Goal: Information Seeking & Learning: Compare options

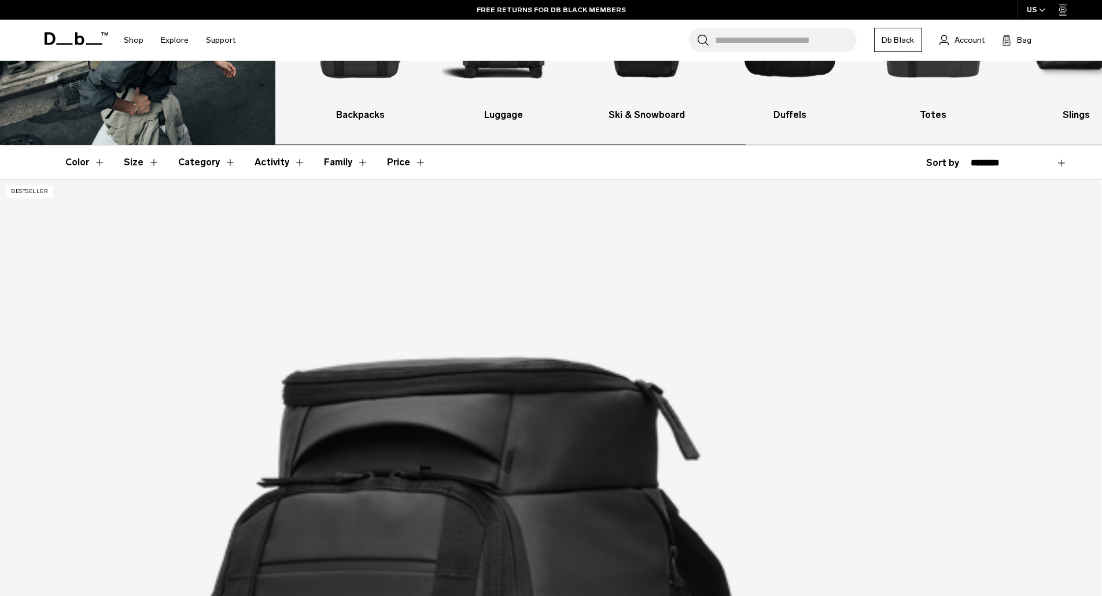
scroll to position [174, 0]
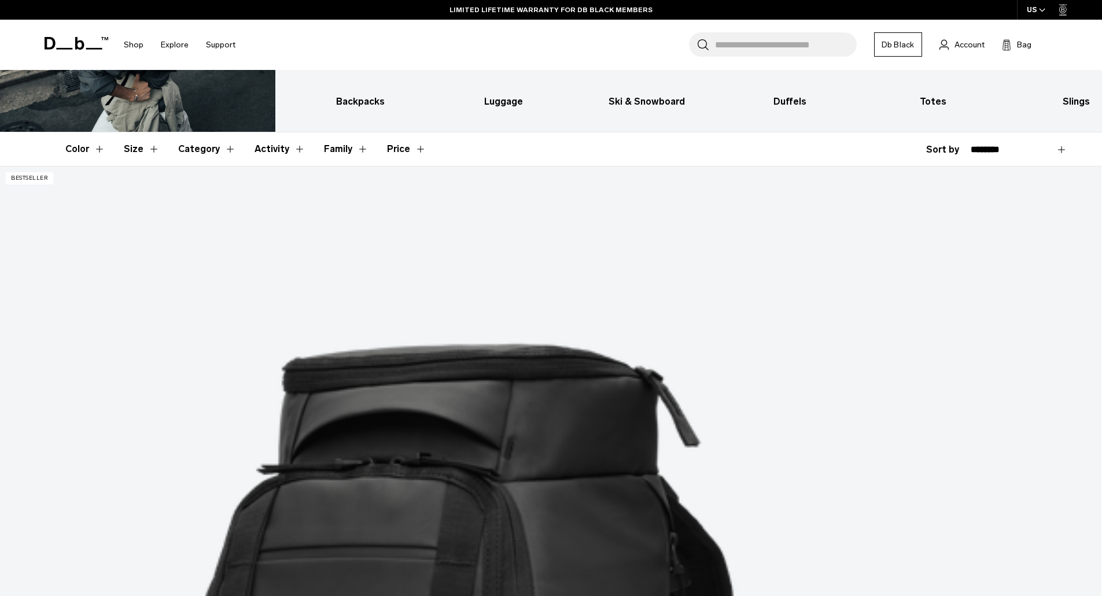
click at [223, 148] on button "Category" at bounding box center [207, 149] width 58 height 34
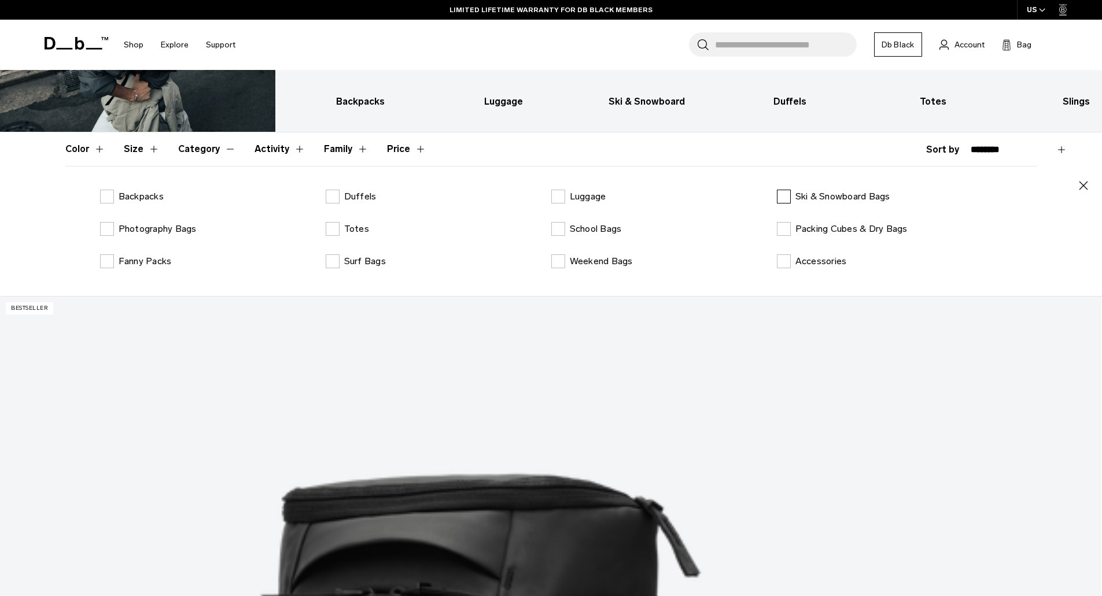
click at [782, 198] on label "Ski & Snowboard Bags" at bounding box center [833, 197] width 113 height 14
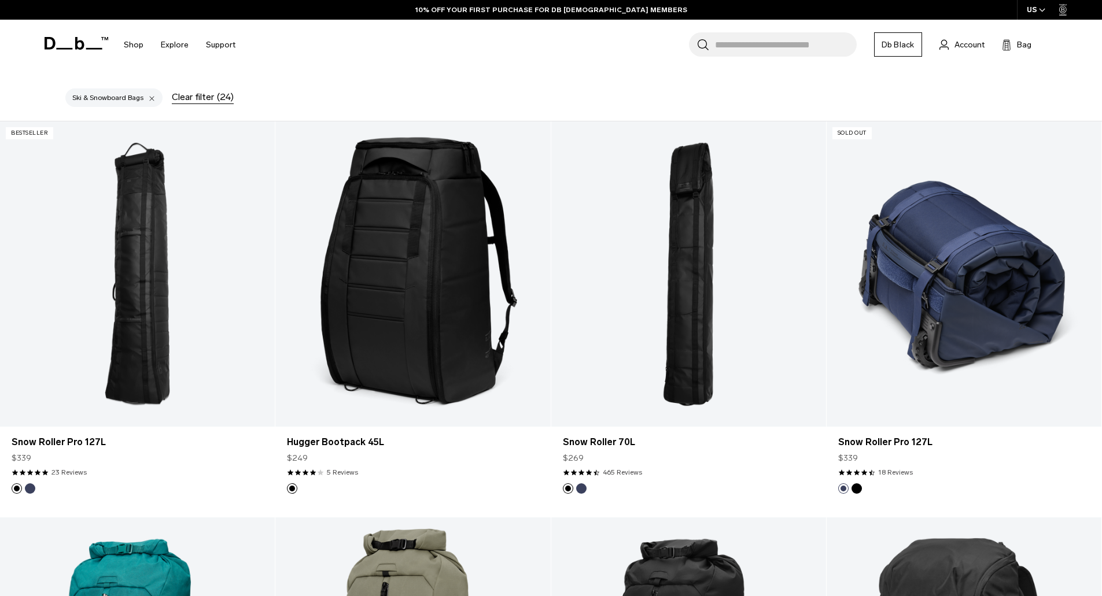
scroll to position [405, 0]
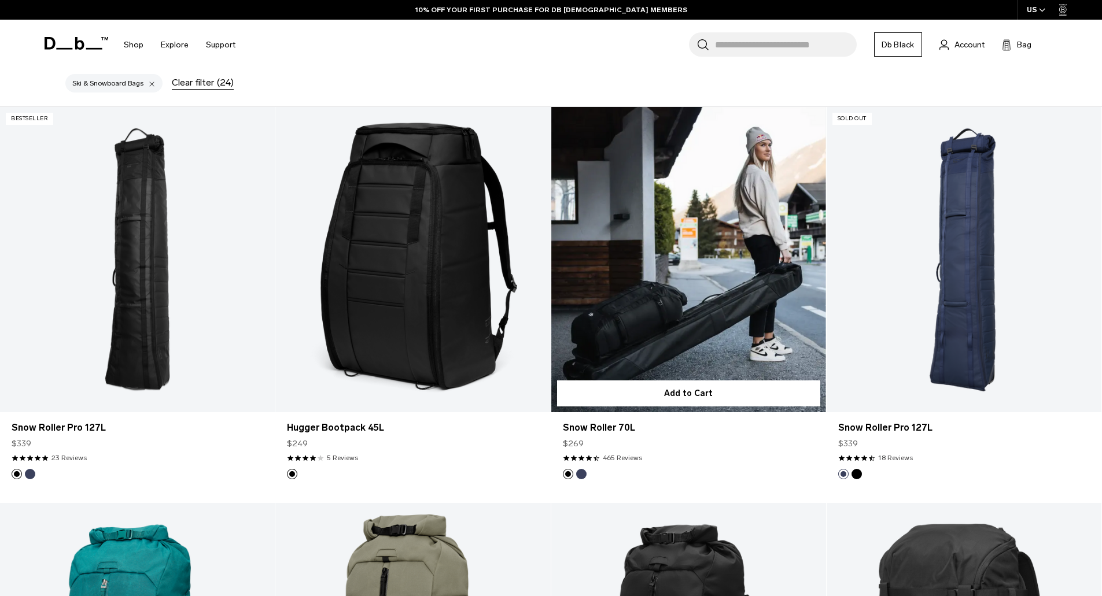
click at [701, 330] on link "Snow Roller 70L" at bounding box center [688, 259] width 275 height 305
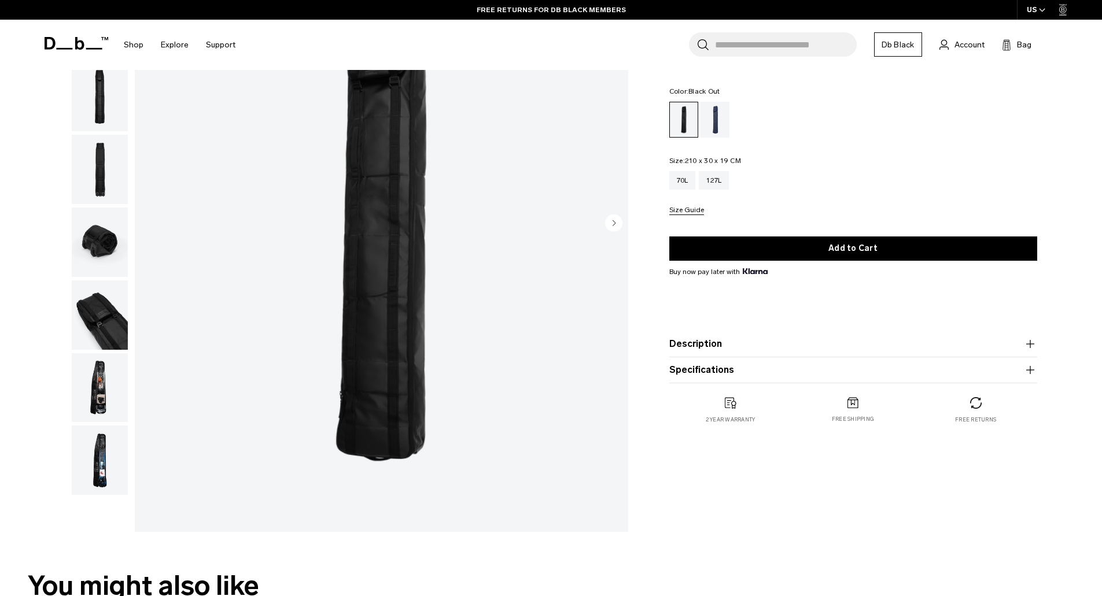
scroll to position [116, 0]
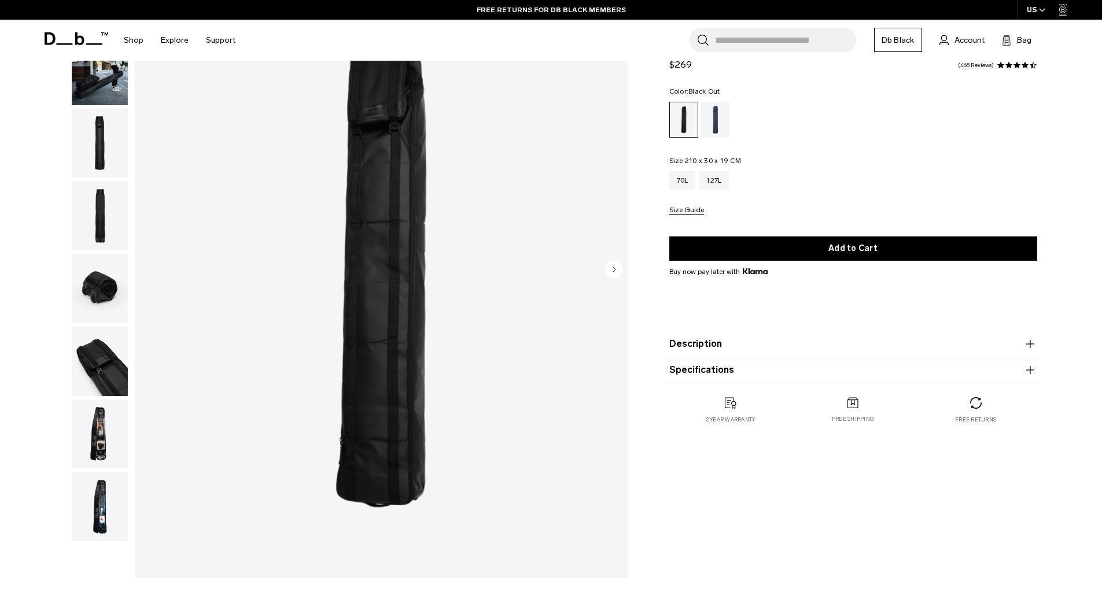
click at [1031, 344] on icon "button" at bounding box center [1030, 344] width 8 height 1
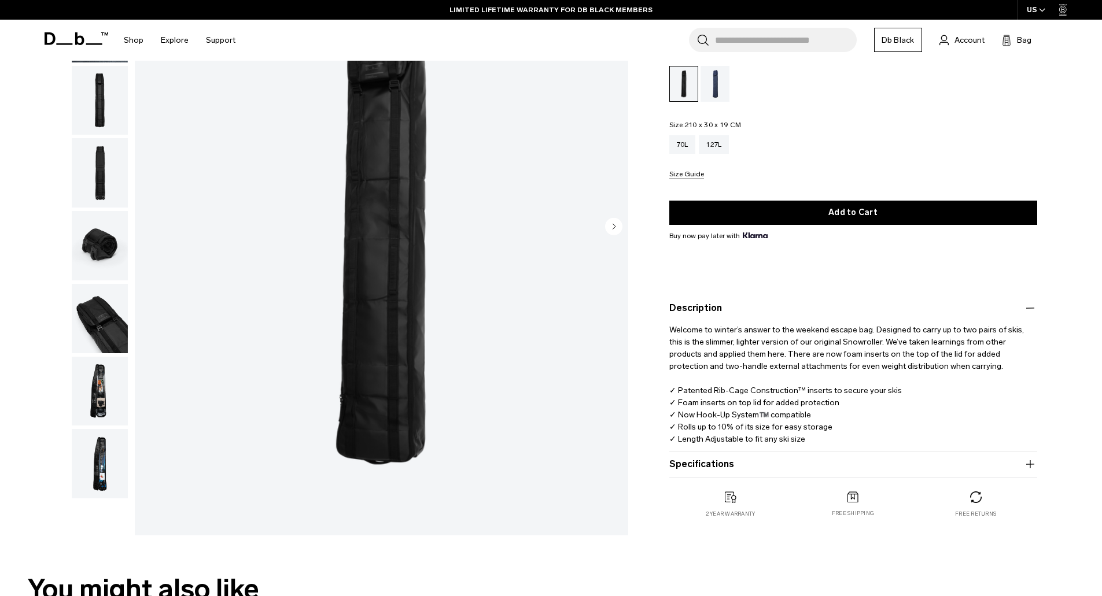
scroll to position [289, 0]
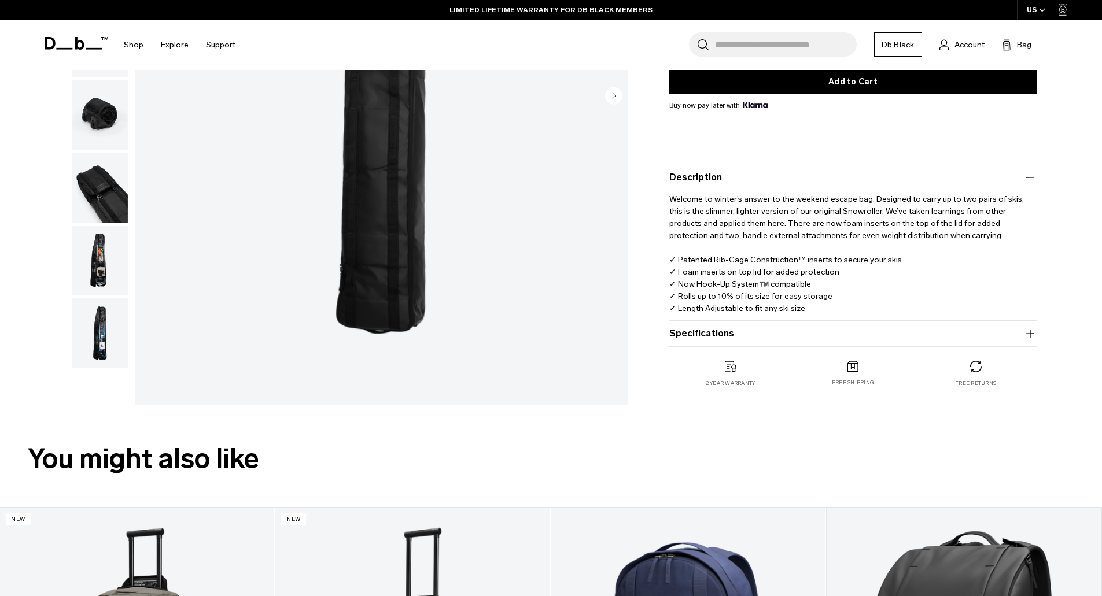
drag, startPoint x: 1027, startPoint y: 333, endPoint x: 1036, endPoint y: 335, distance: 9.0
click at [1030, 334] on icon "button" at bounding box center [1030, 334] width 14 height 14
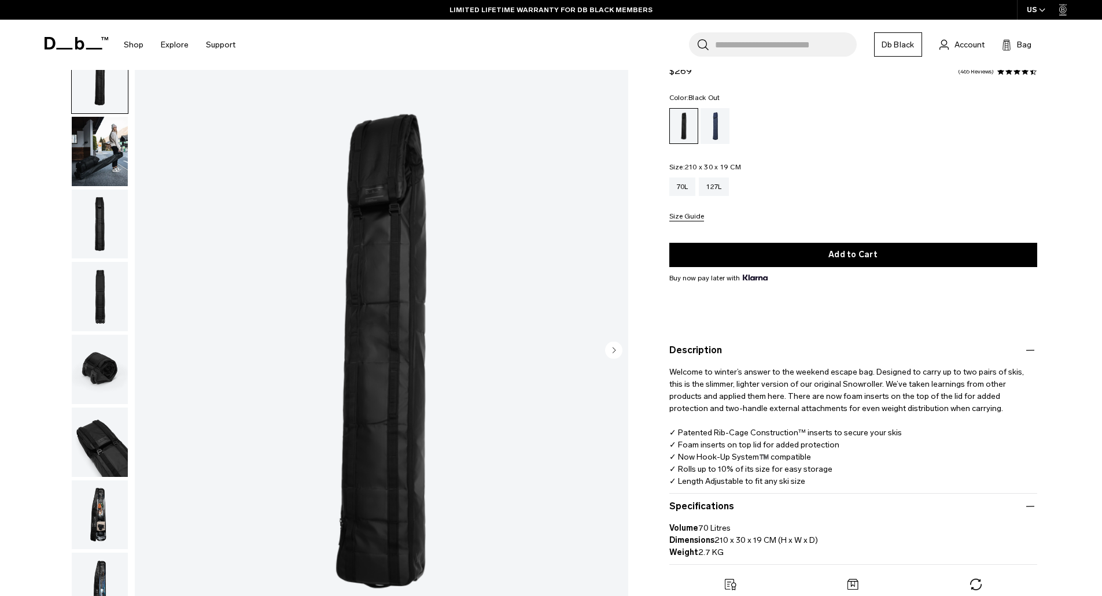
scroll to position [0, 0]
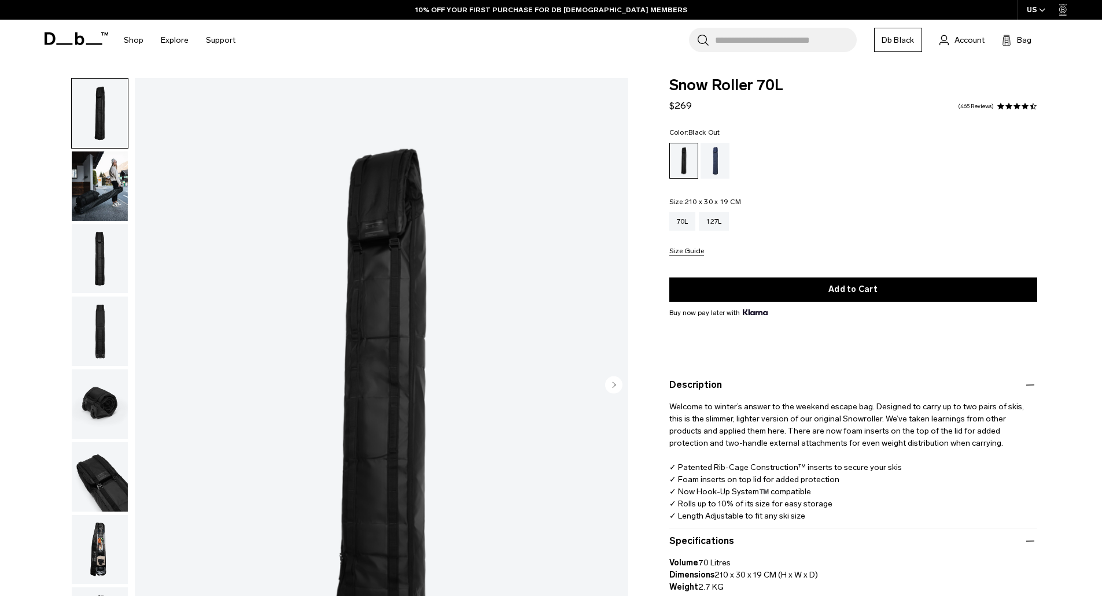
click at [685, 167] on div "Black Out" at bounding box center [684, 160] width 28 height 35
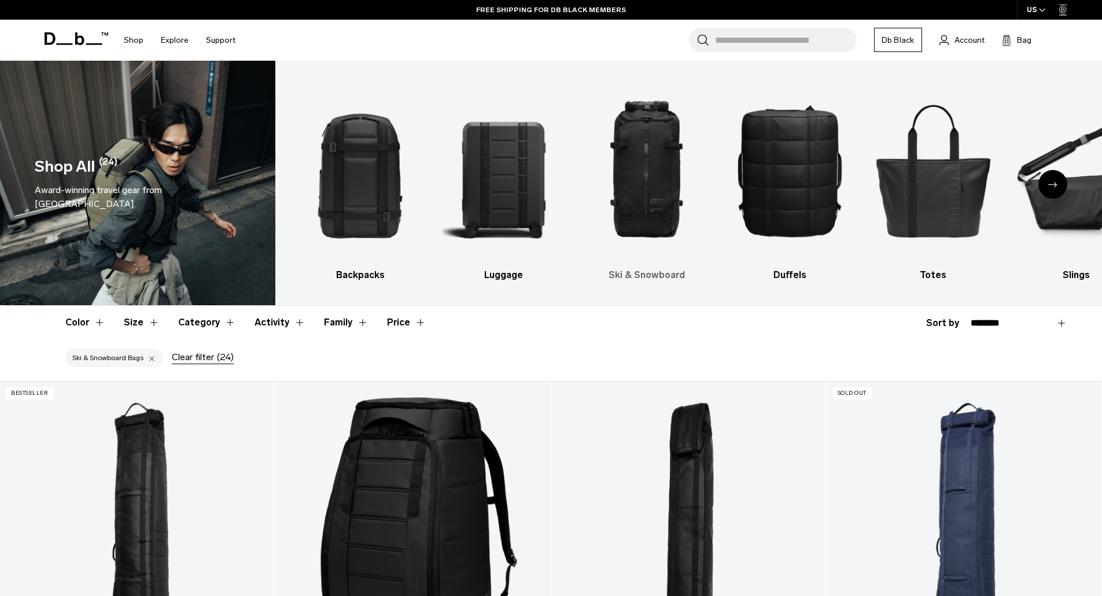
click at [661, 188] on img "3 / 10" at bounding box center [646, 170] width 123 height 185
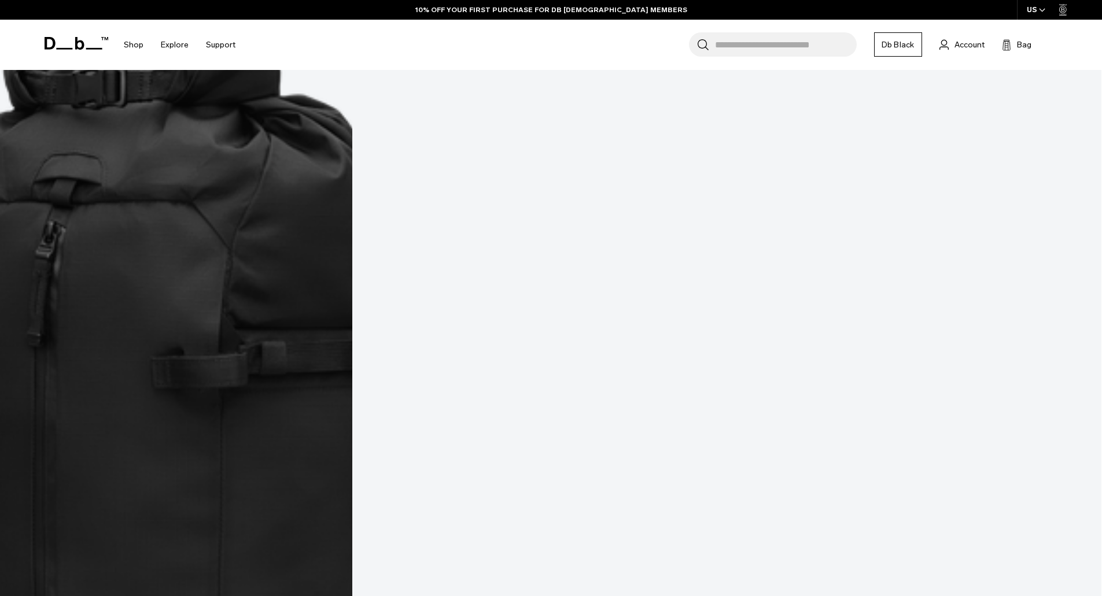
scroll to position [3066, 0]
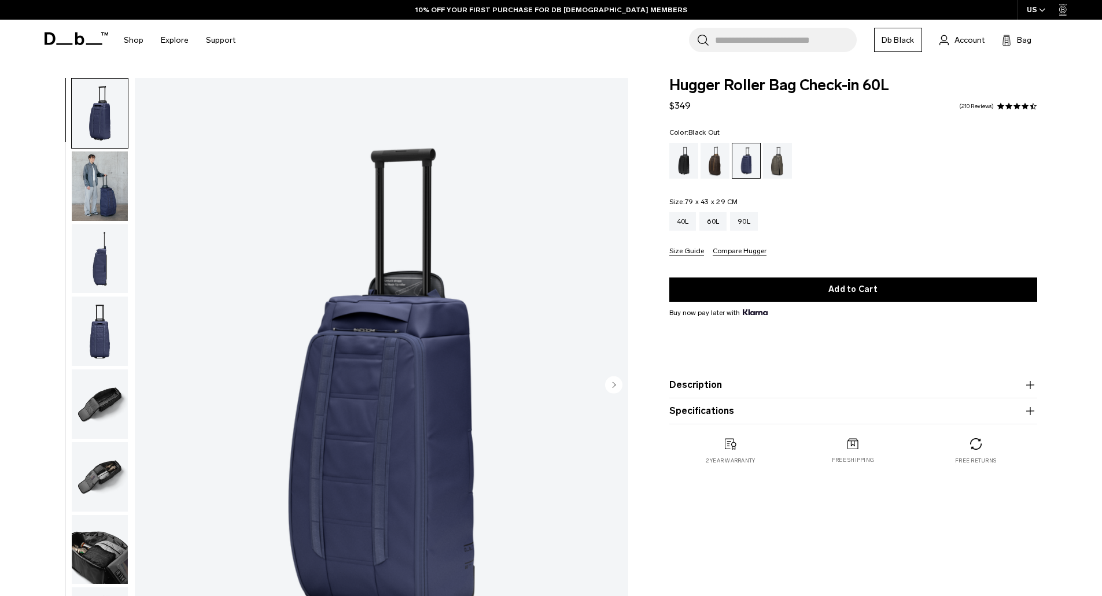
click at [685, 153] on div "Black Out" at bounding box center [684, 161] width 30 height 36
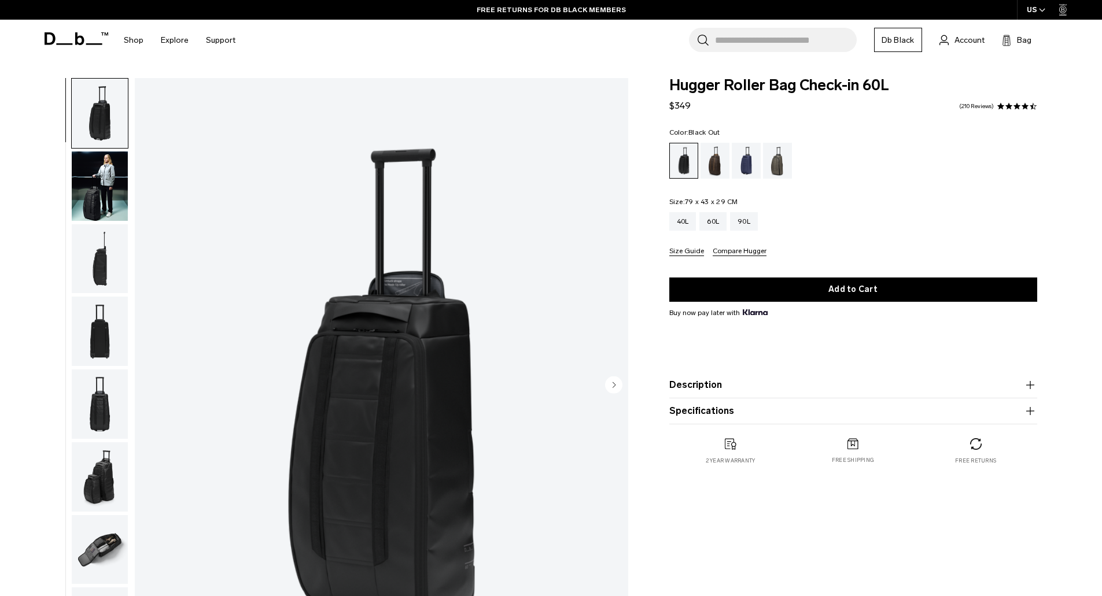
click at [613, 386] on icon "Next slide" at bounding box center [614, 384] width 3 height 5
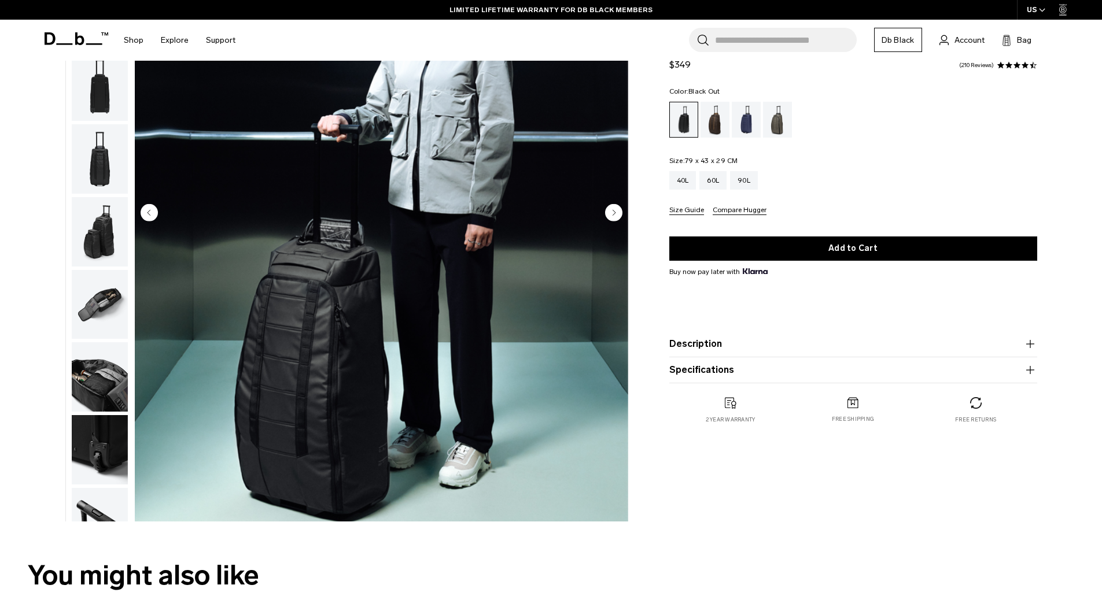
scroll to position [174, 0]
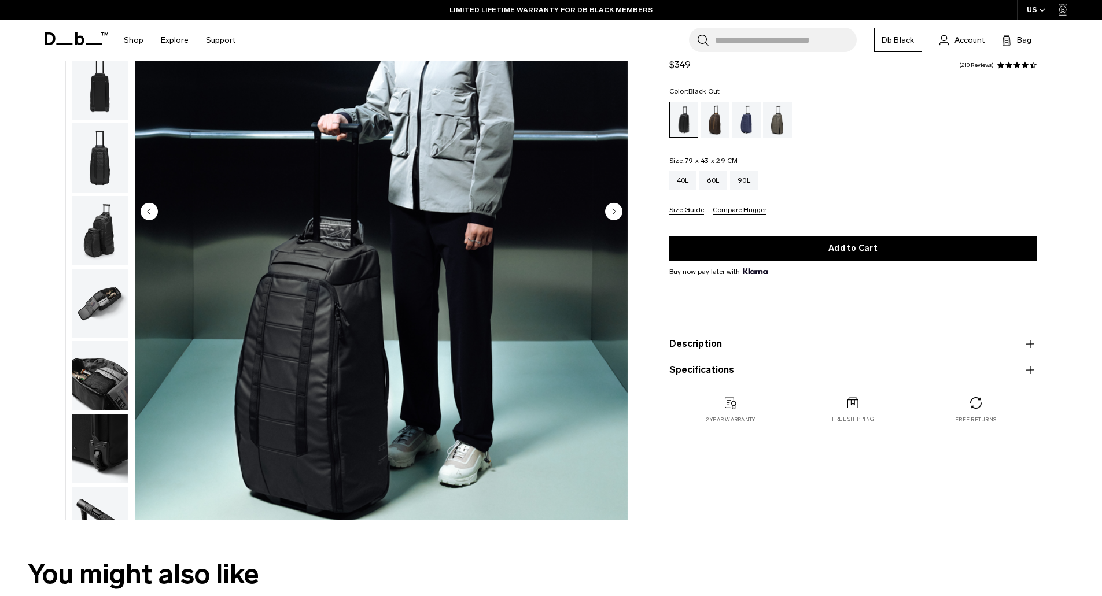
click at [611, 212] on circle "Next slide" at bounding box center [613, 210] width 17 height 17
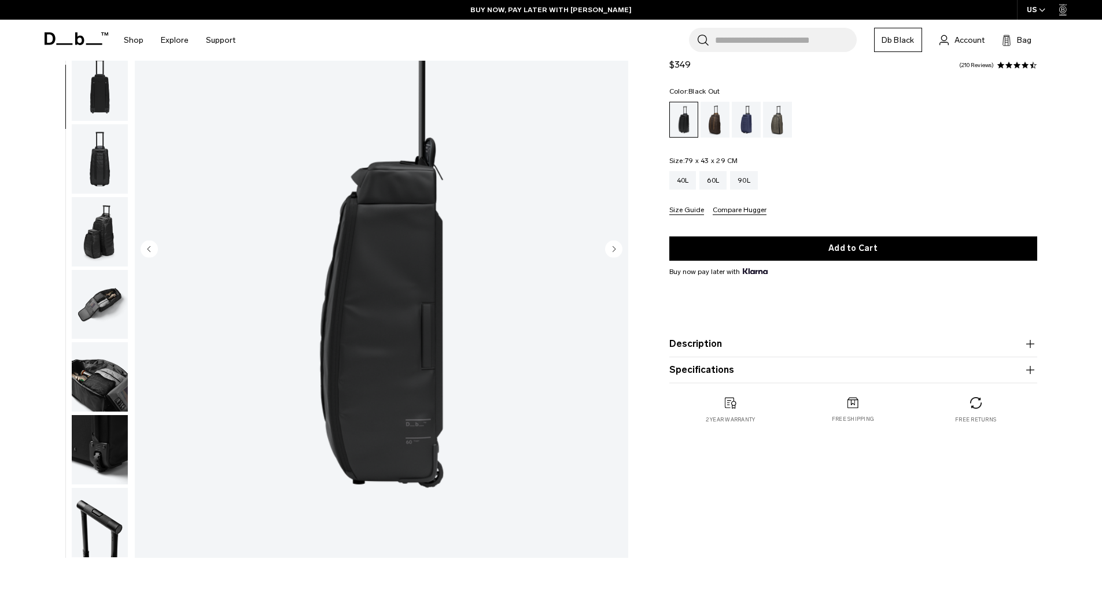
scroll to position [116, 0]
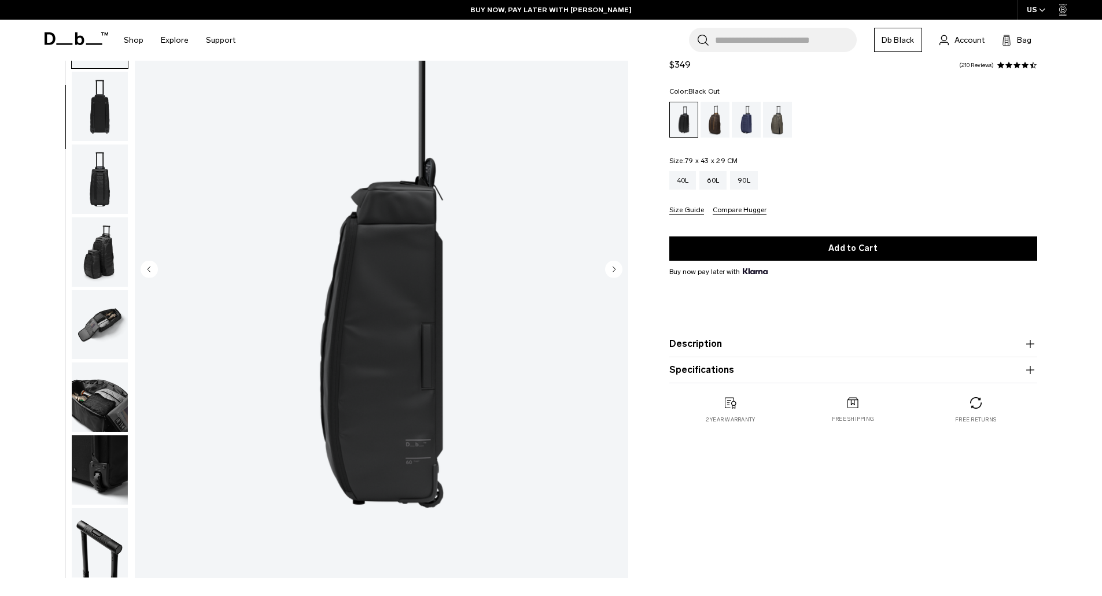
click at [614, 267] on circle "Next slide" at bounding box center [613, 268] width 17 height 17
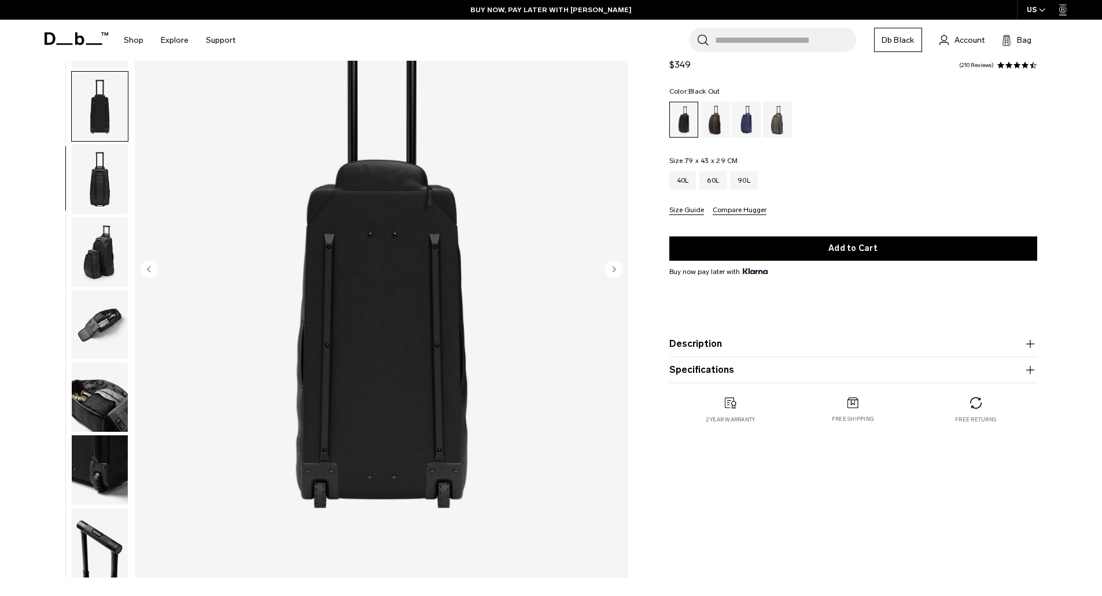
click at [614, 267] on circle "Next slide" at bounding box center [613, 268] width 17 height 17
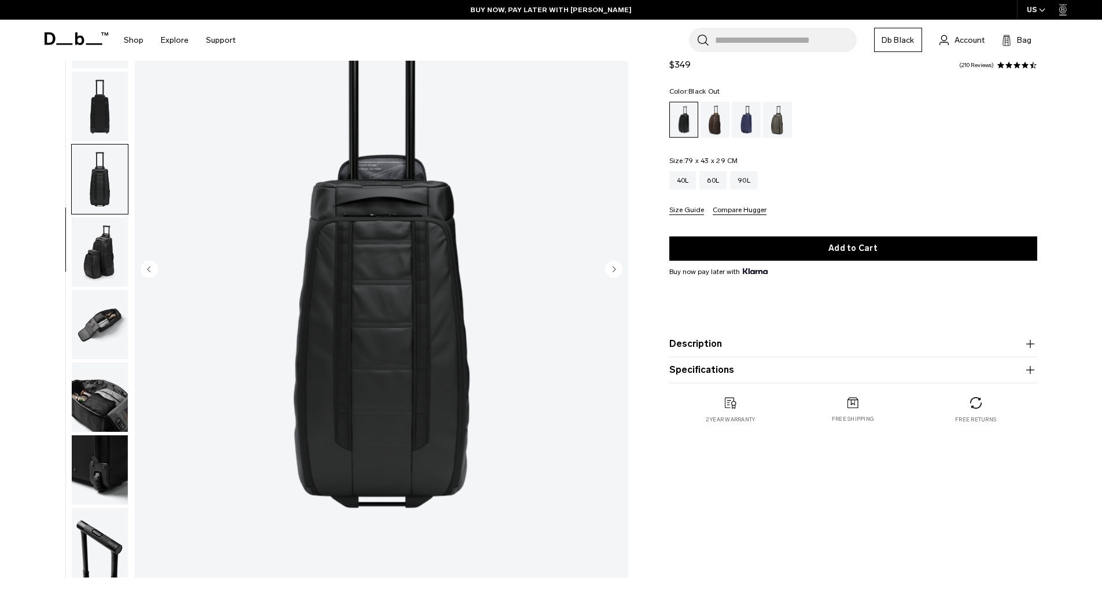
scroll to position [0, 0]
click at [614, 267] on circle "Next slide" at bounding box center [613, 268] width 17 height 17
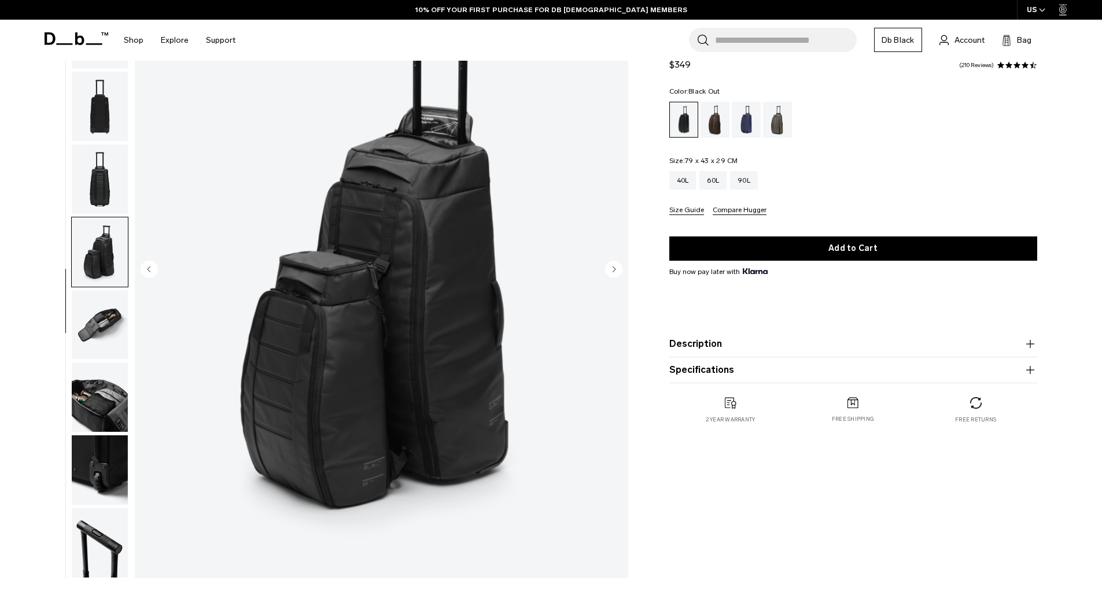
click at [614, 267] on circle "Next slide" at bounding box center [613, 268] width 17 height 17
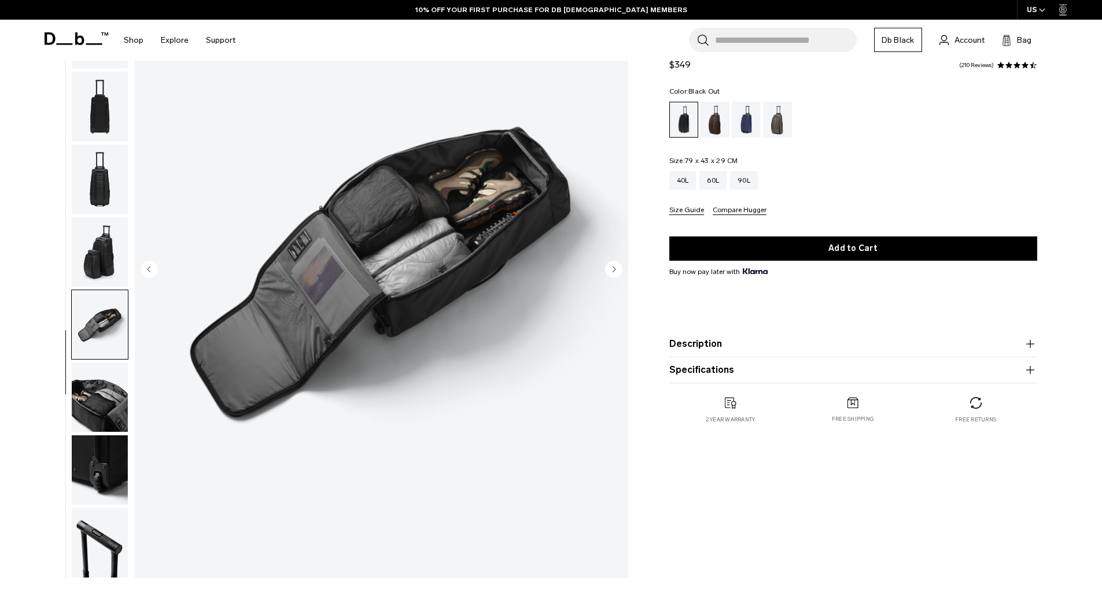
click at [614, 267] on circle "Next slide" at bounding box center [613, 268] width 17 height 17
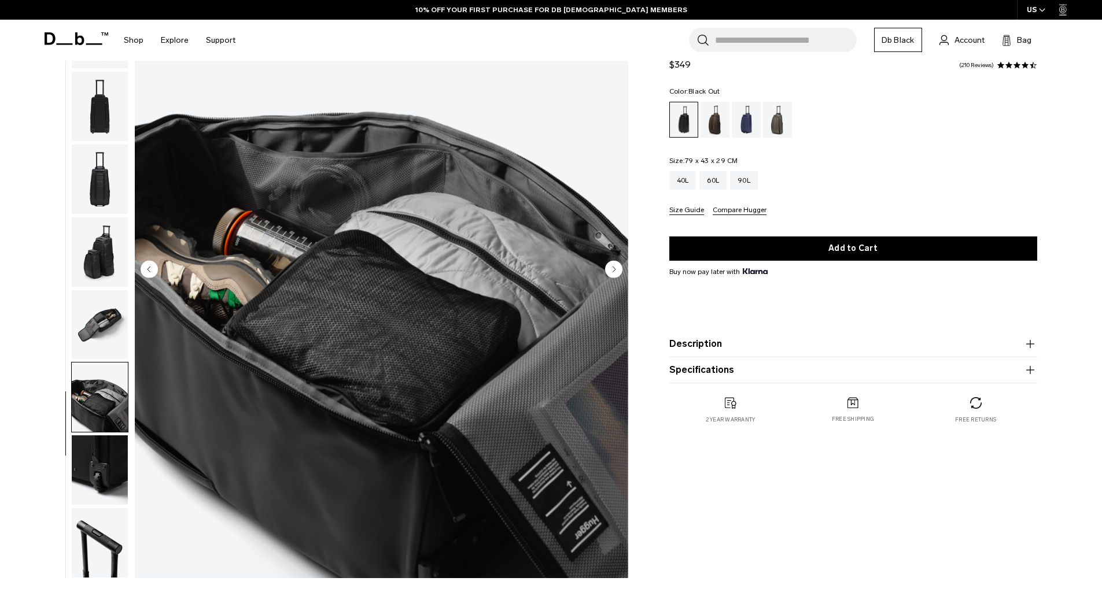
click at [614, 267] on circle "Next slide" at bounding box center [613, 268] width 17 height 17
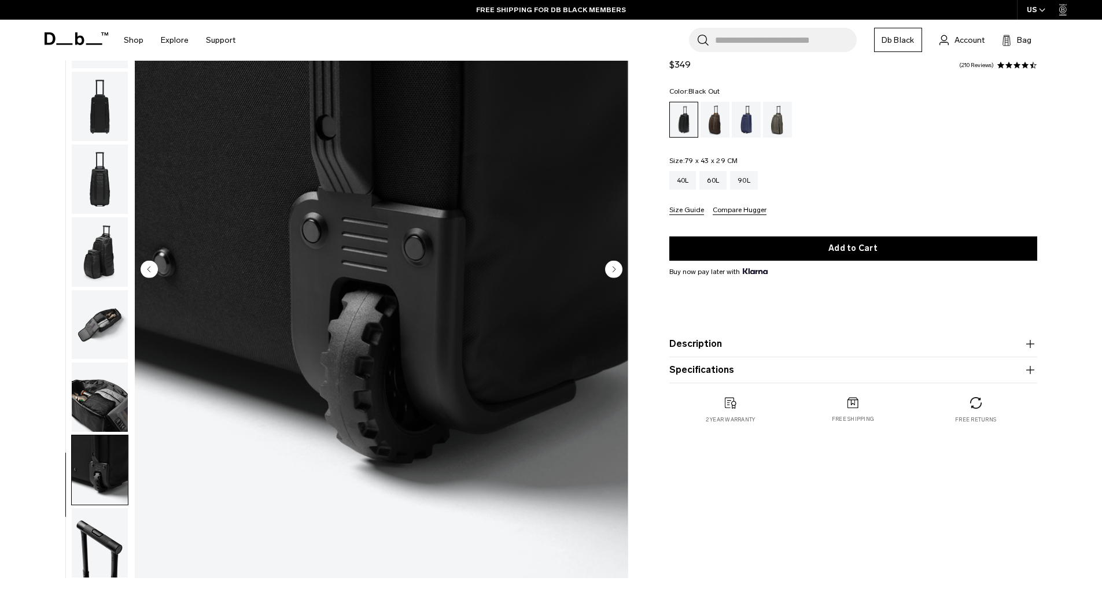
click at [614, 267] on circle "Next slide" at bounding box center [613, 268] width 17 height 17
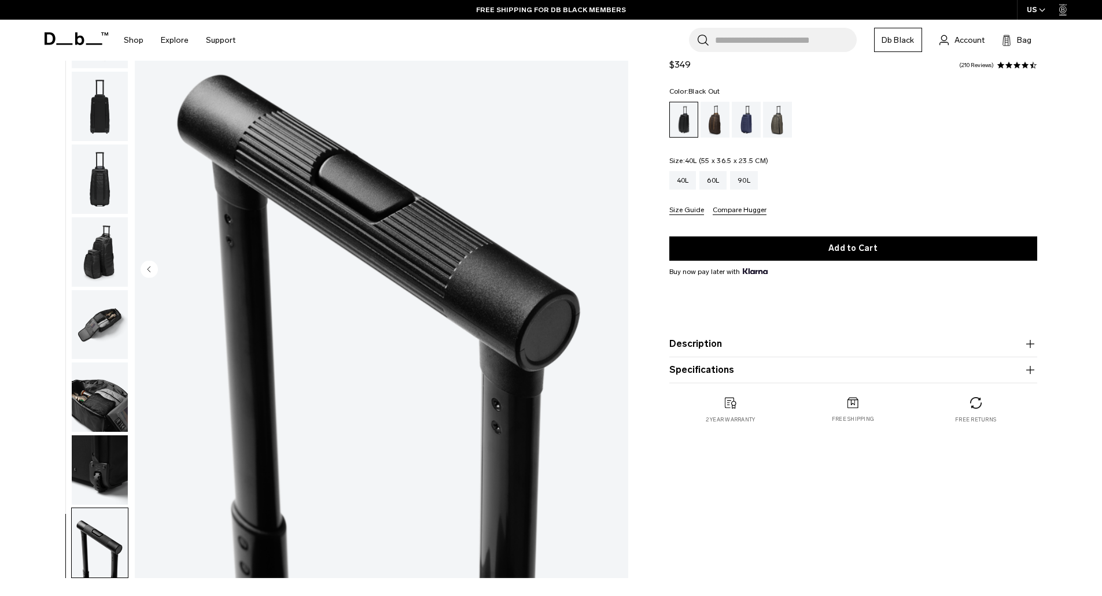
drag, startPoint x: 680, startPoint y: 179, endPoint x: 673, endPoint y: 197, distance: 19.4
click at [680, 179] on div "40L" at bounding box center [682, 180] width 27 height 19
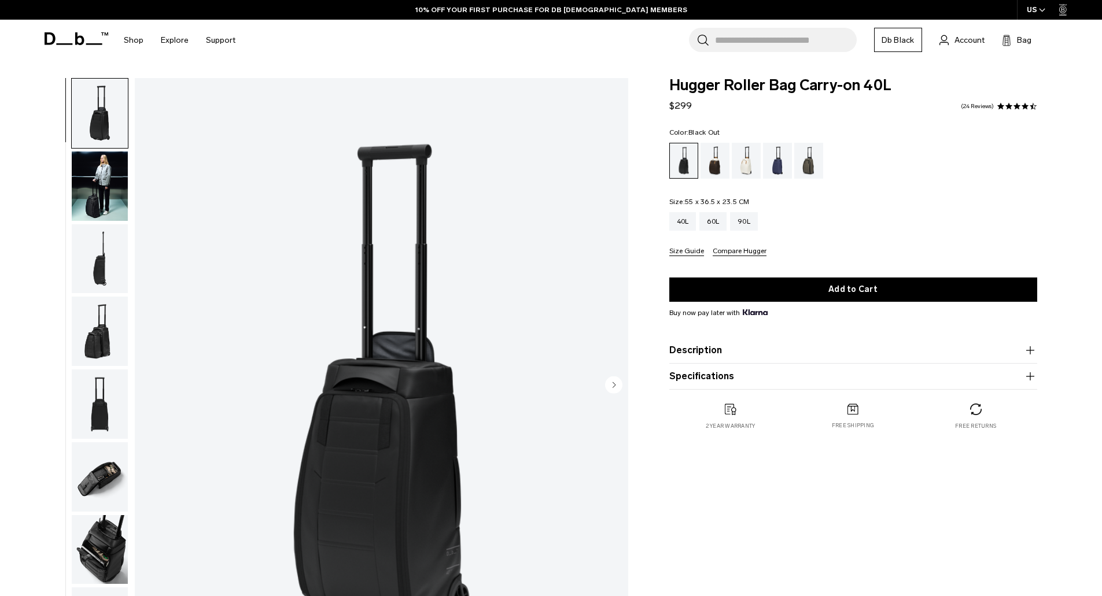
click at [614, 386] on icon "Next slide" at bounding box center [614, 384] width 3 height 5
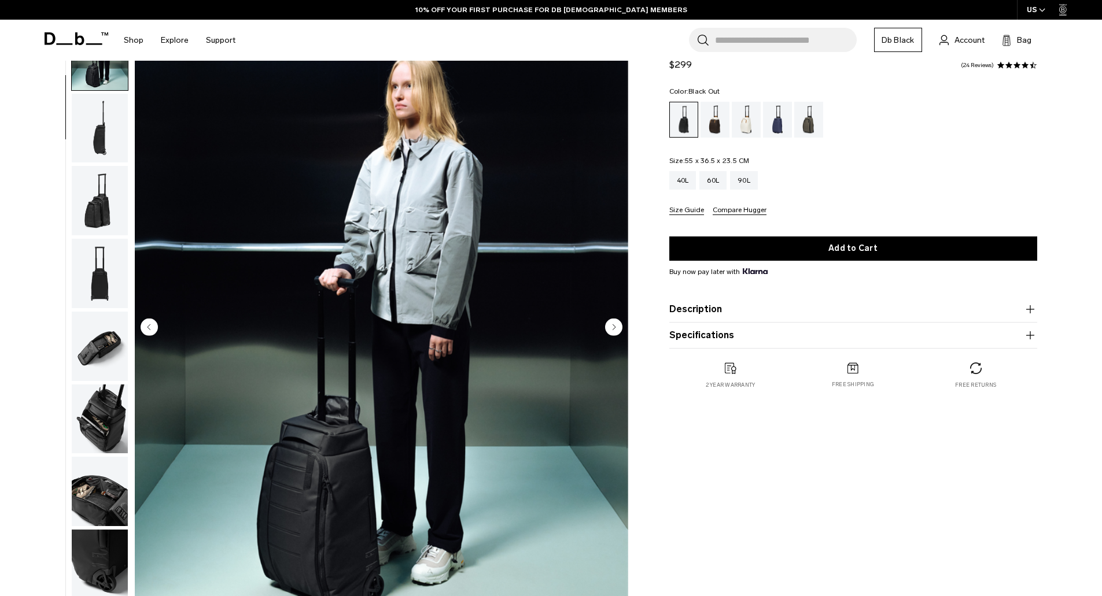
scroll to position [116, 0]
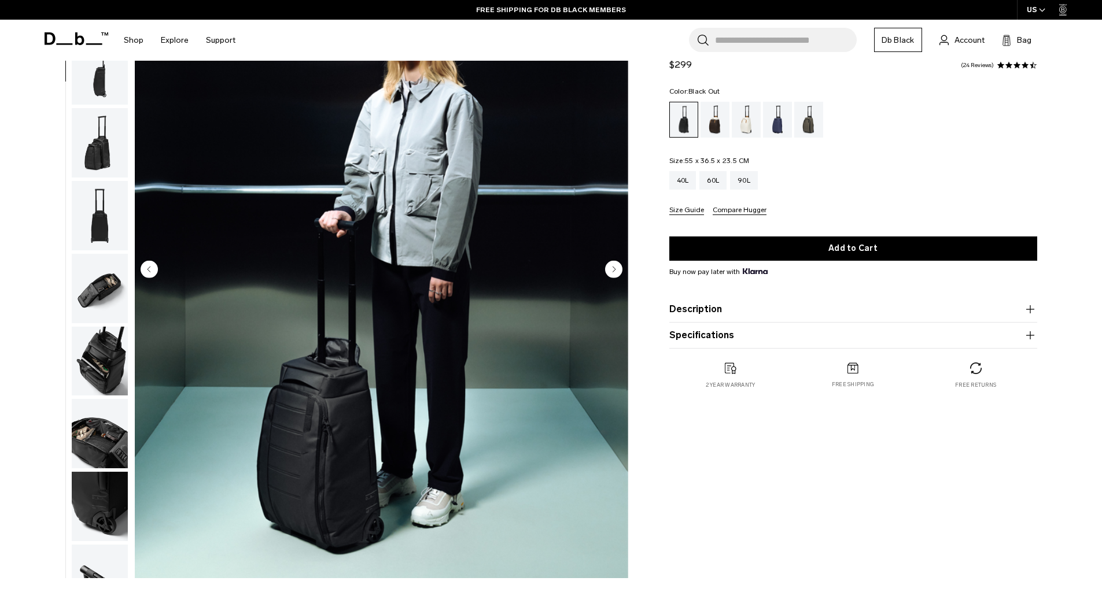
click at [611, 270] on circle "Next slide" at bounding box center [613, 268] width 17 height 17
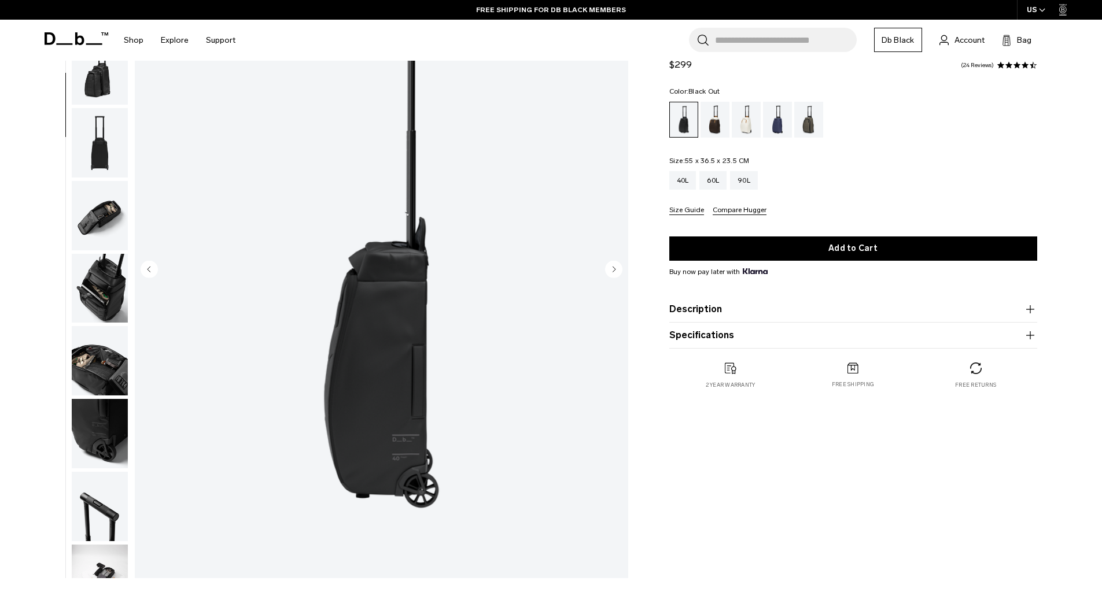
scroll to position [0, 0]
click at [611, 270] on circle "Next slide" at bounding box center [613, 268] width 17 height 17
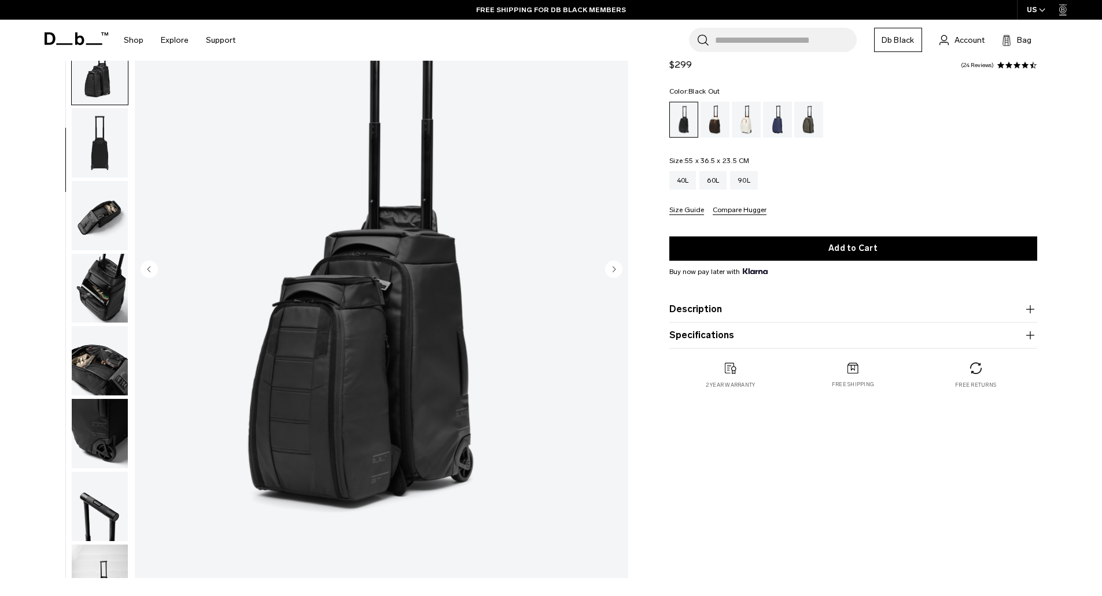
scroll to position [182, 0]
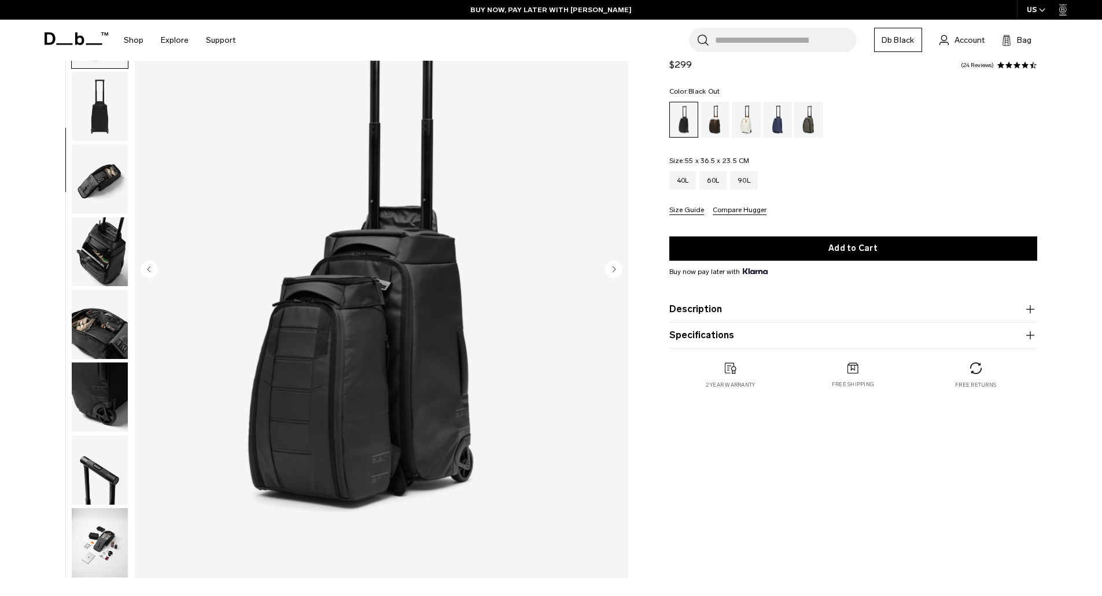
click at [680, 213] on button "Size Guide" at bounding box center [686, 211] width 35 height 9
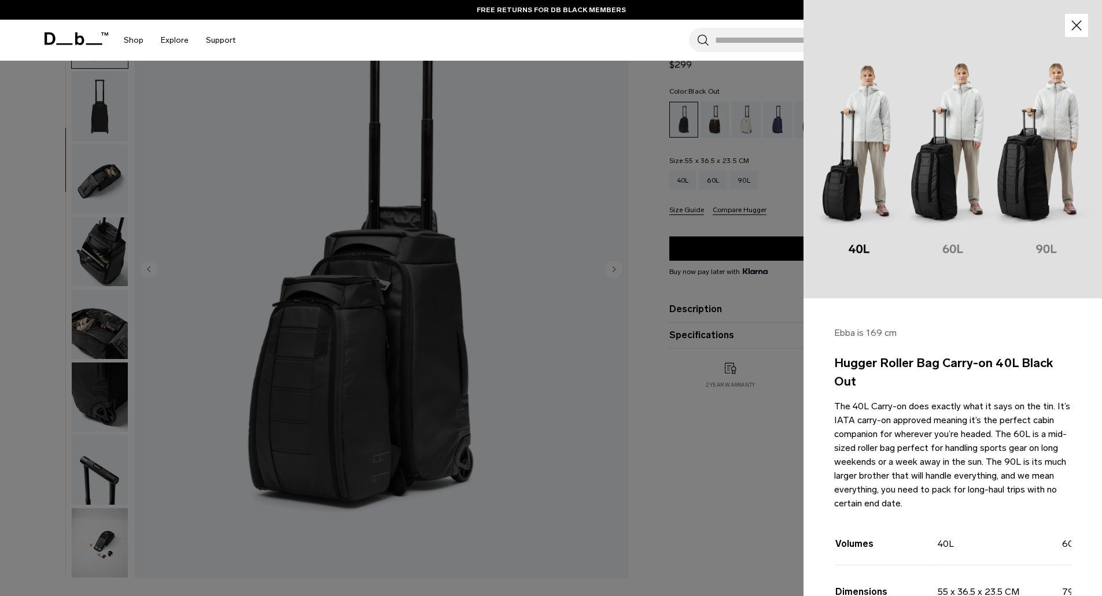
click at [940, 193] on img at bounding box center [952, 149] width 298 height 298
click at [1070, 21] on icon "button" at bounding box center [1076, 25] width 17 height 17
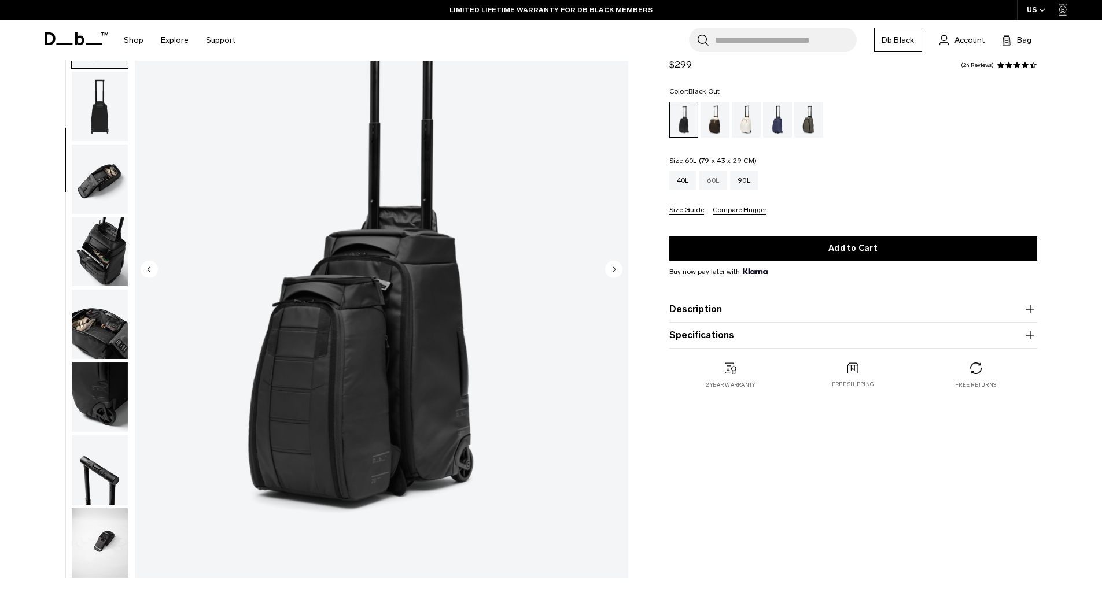
click at [716, 178] on div "60L" at bounding box center [712, 180] width 27 height 19
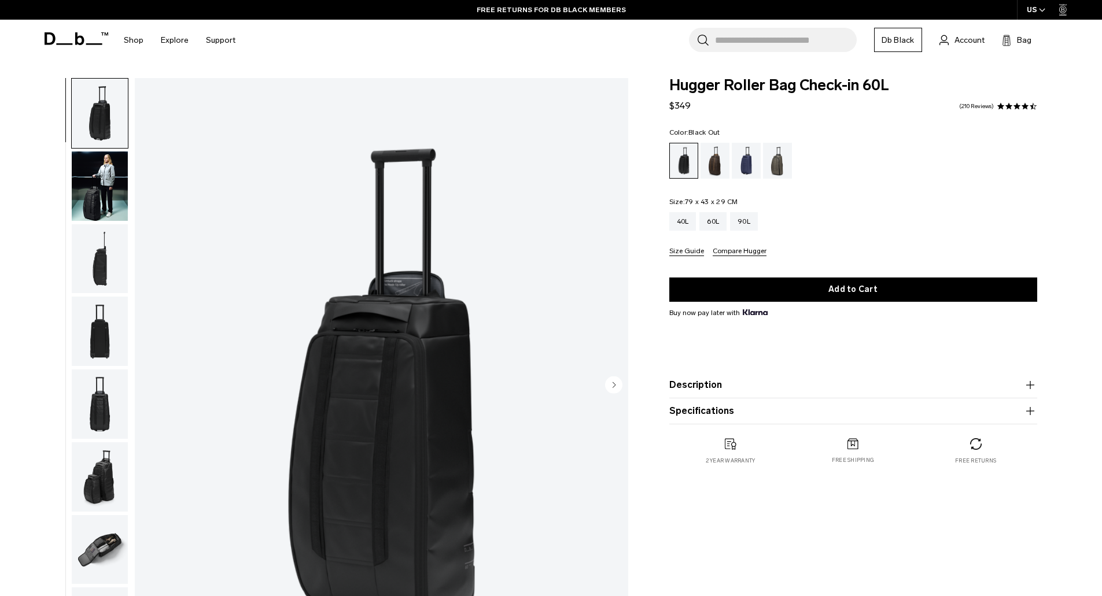
click at [688, 253] on button "Size Guide" at bounding box center [686, 252] width 35 height 9
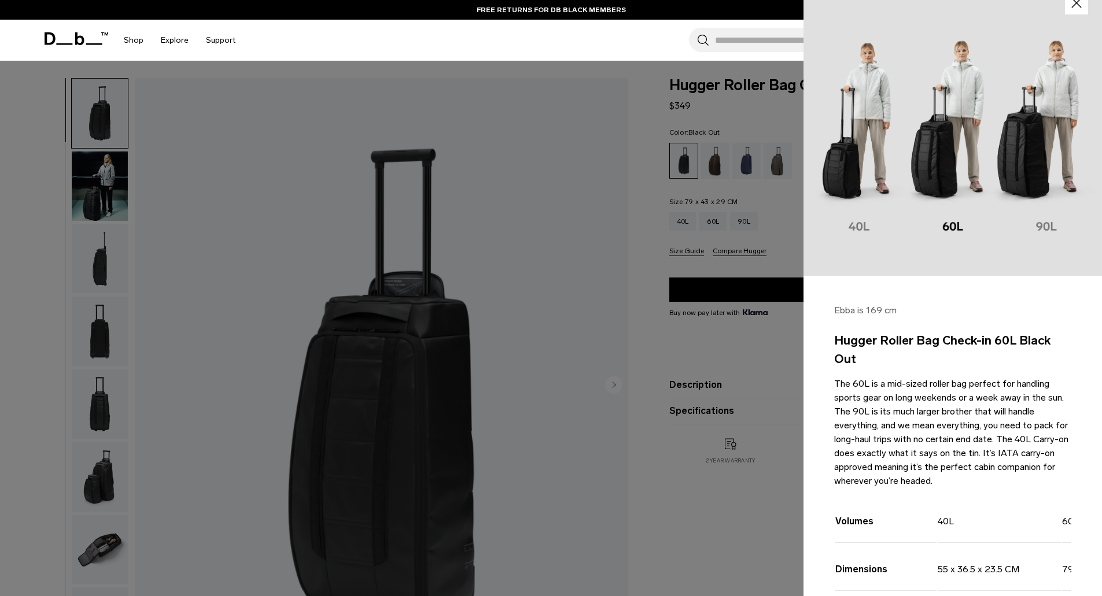
scroll to position [22, 0]
click at [1068, 6] on icon "button" at bounding box center [1076, 3] width 17 height 17
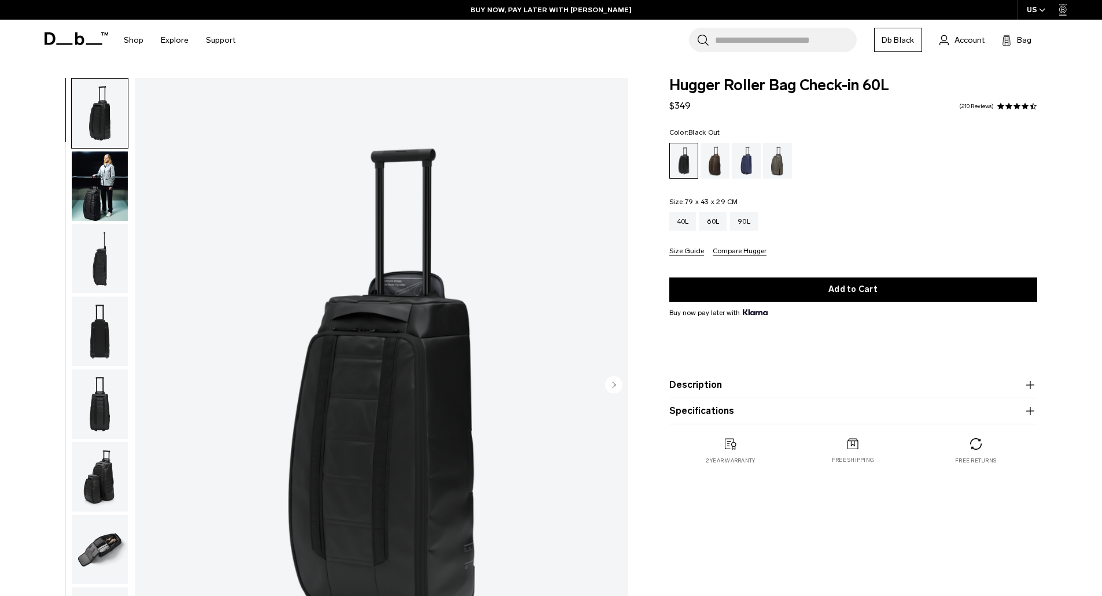
click at [390, 312] on img "1 / 10" at bounding box center [381, 386] width 493 height 616
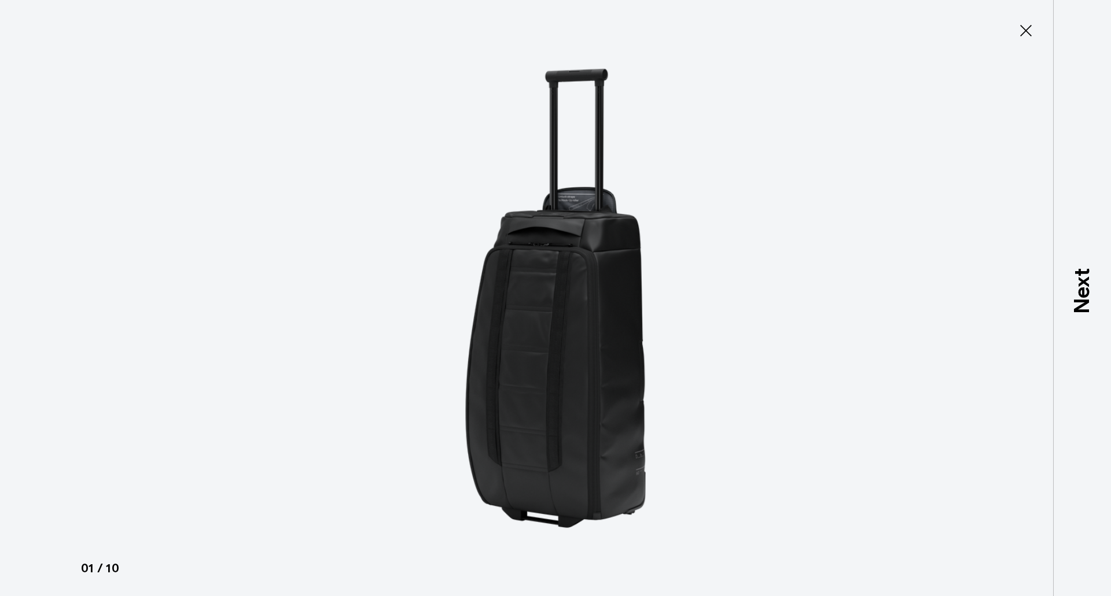
click at [571, 281] on img at bounding box center [555, 298] width 521 height 596
click at [566, 242] on img at bounding box center [555, 298] width 521 height 596
click at [1026, 33] on icon at bounding box center [1025, 30] width 19 height 19
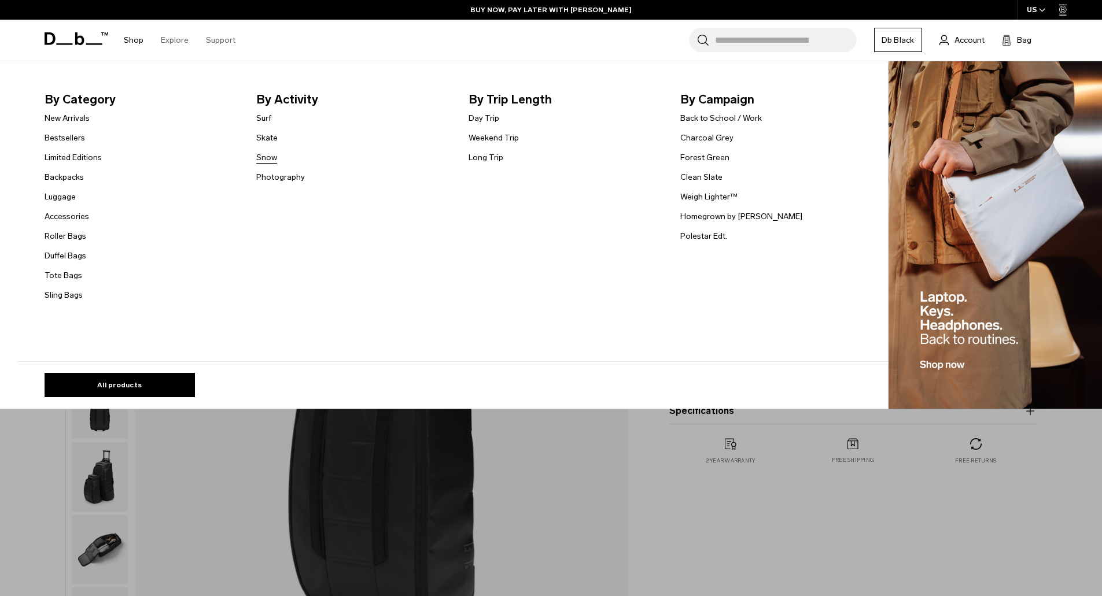
click at [272, 155] on link "Snow" at bounding box center [266, 158] width 21 height 12
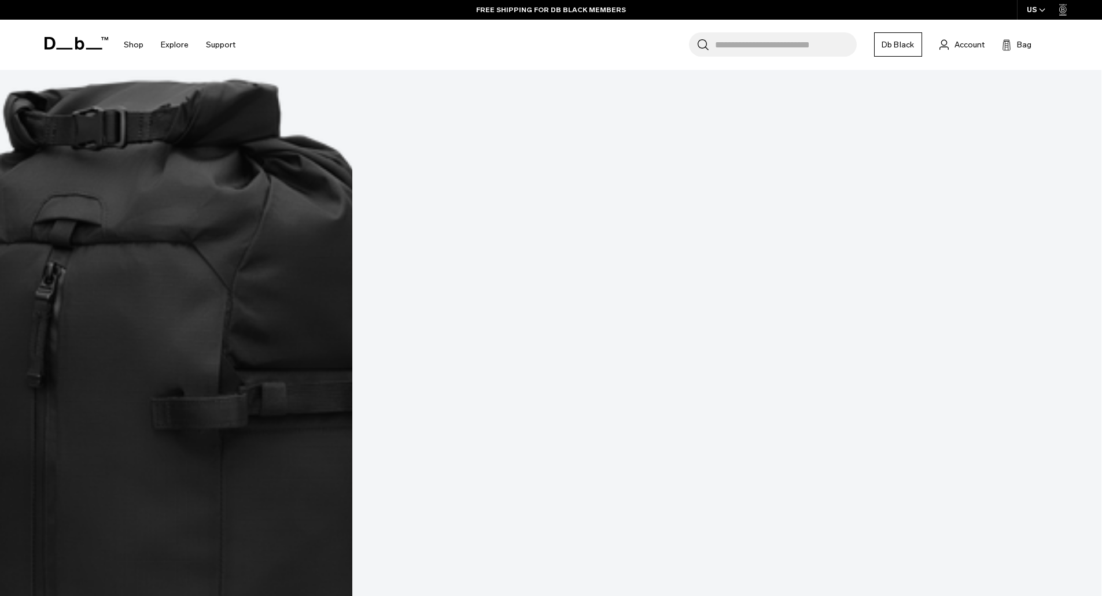
scroll to position [3066, 0]
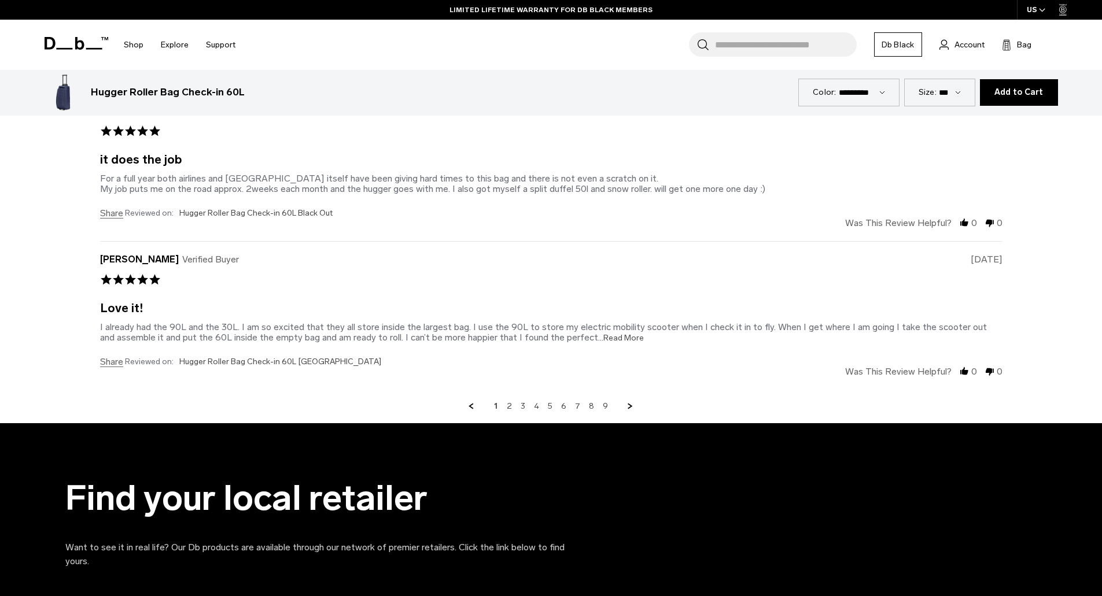
scroll to position [3636, 0]
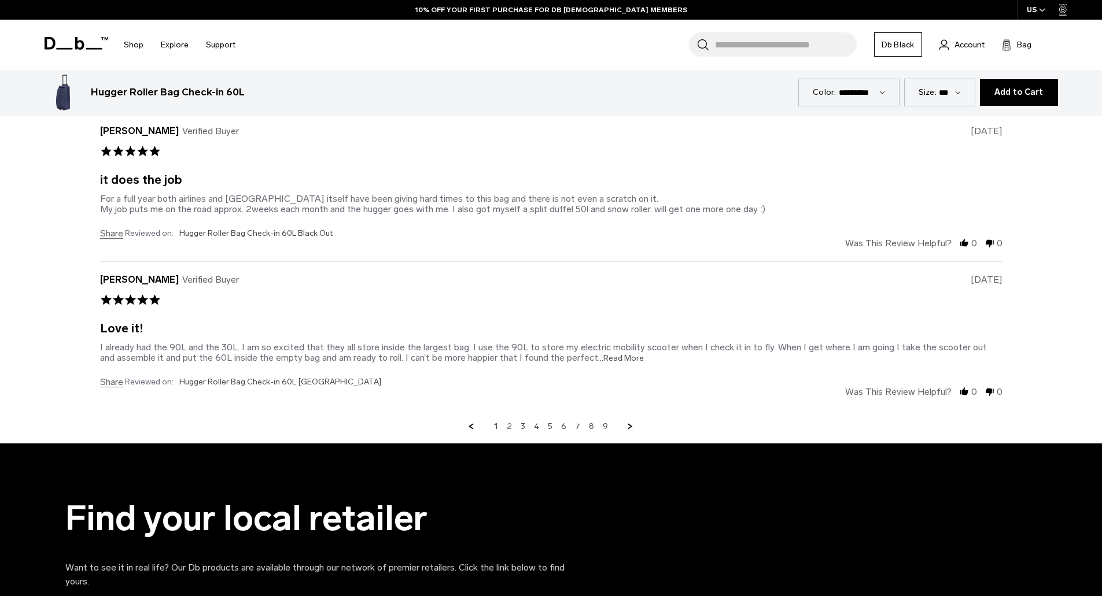
click at [509, 426] on link "2" at bounding box center [509, 427] width 5 height 10
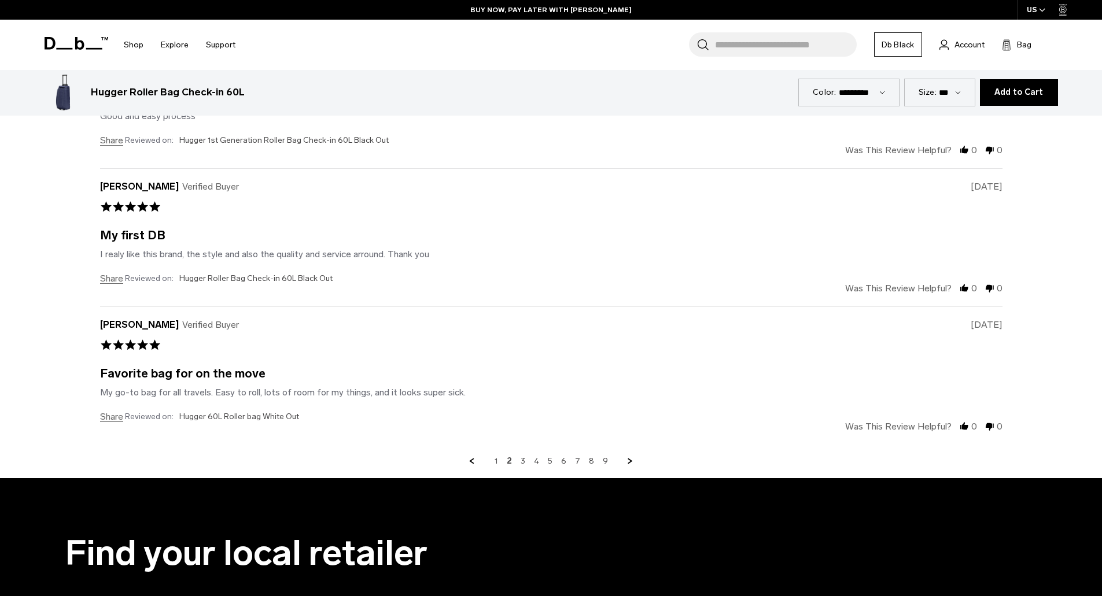
scroll to position [3579, 0]
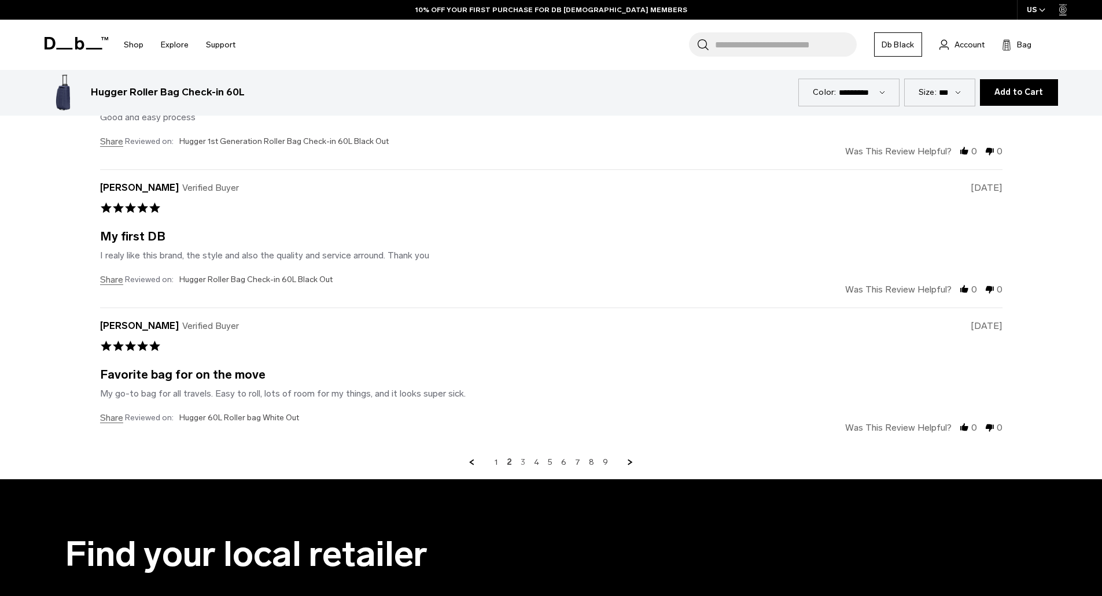
click at [523, 459] on link "3" at bounding box center [523, 463] width 5 height 10
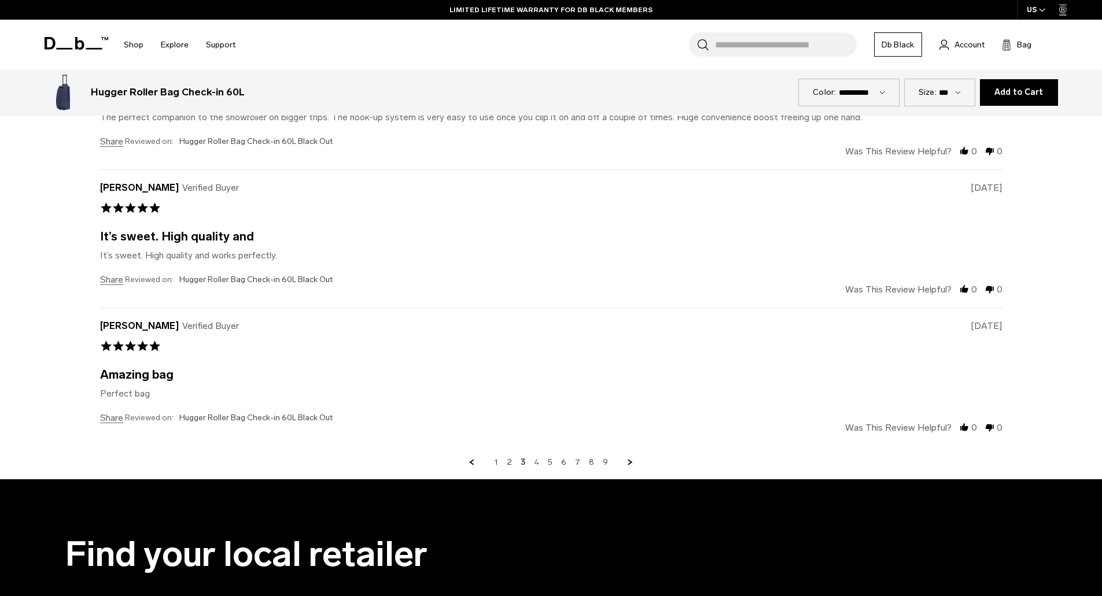
click at [537, 463] on link "4" at bounding box center [536, 463] width 5 height 10
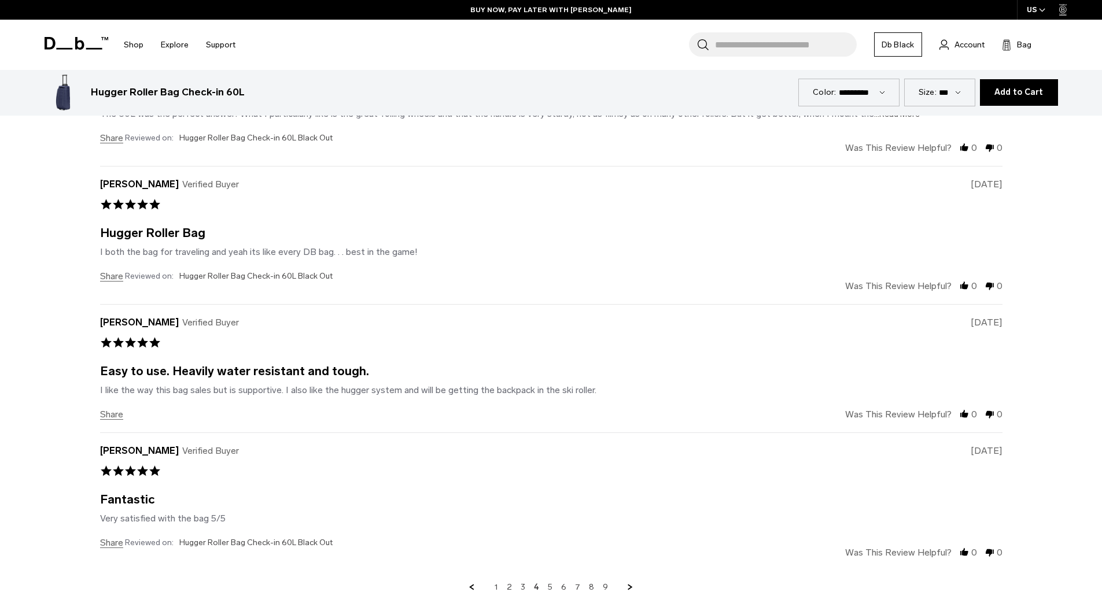
scroll to position [3522, 0]
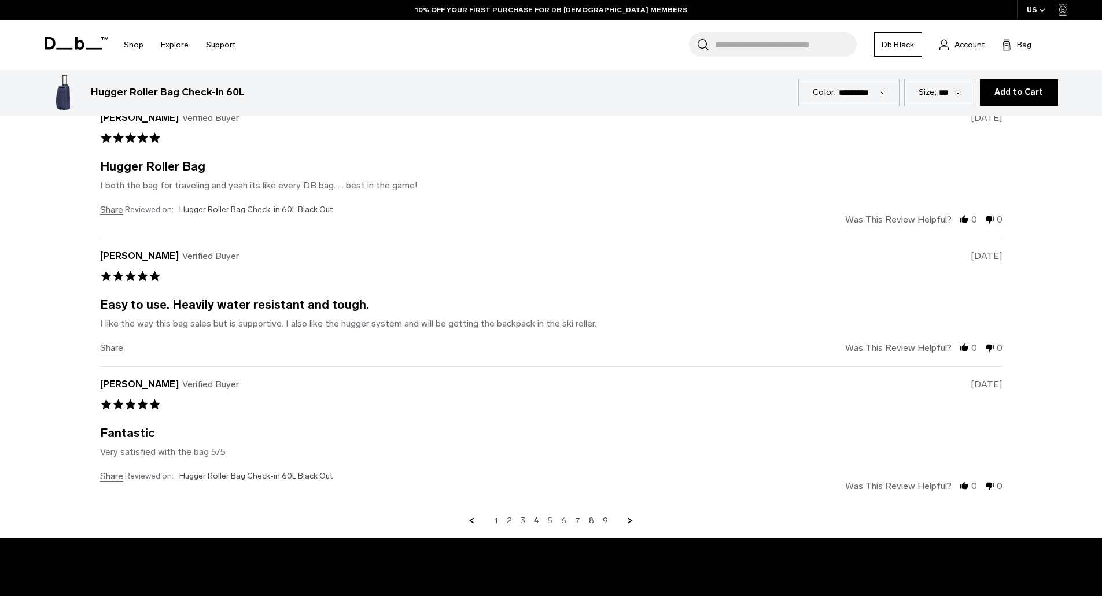
click at [552, 519] on link "5" at bounding box center [550, 521] width 5 height 10
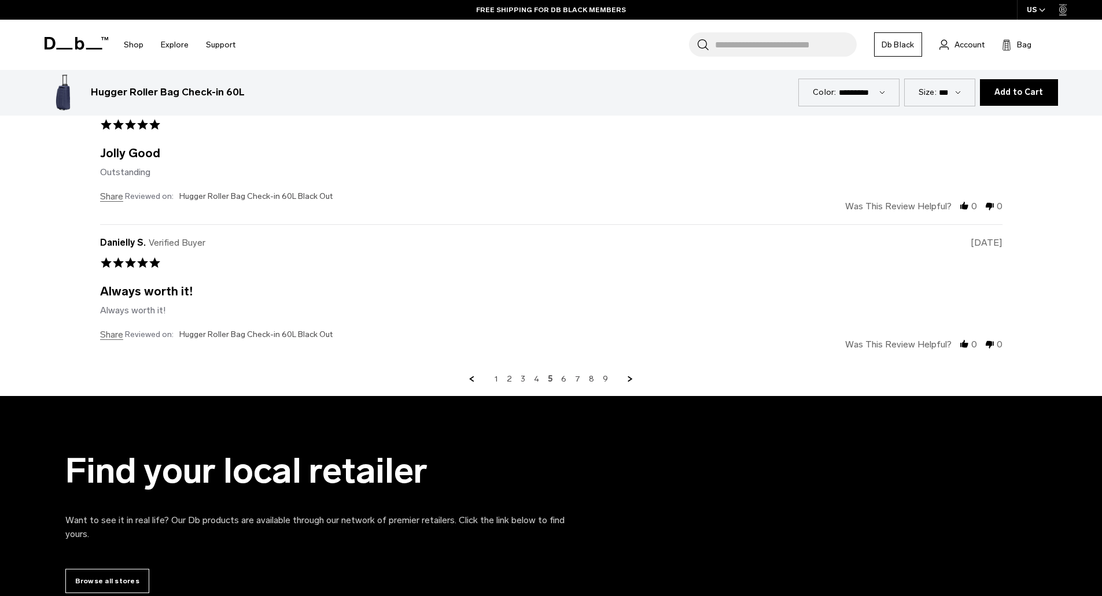
scroll to position [3695, 0]
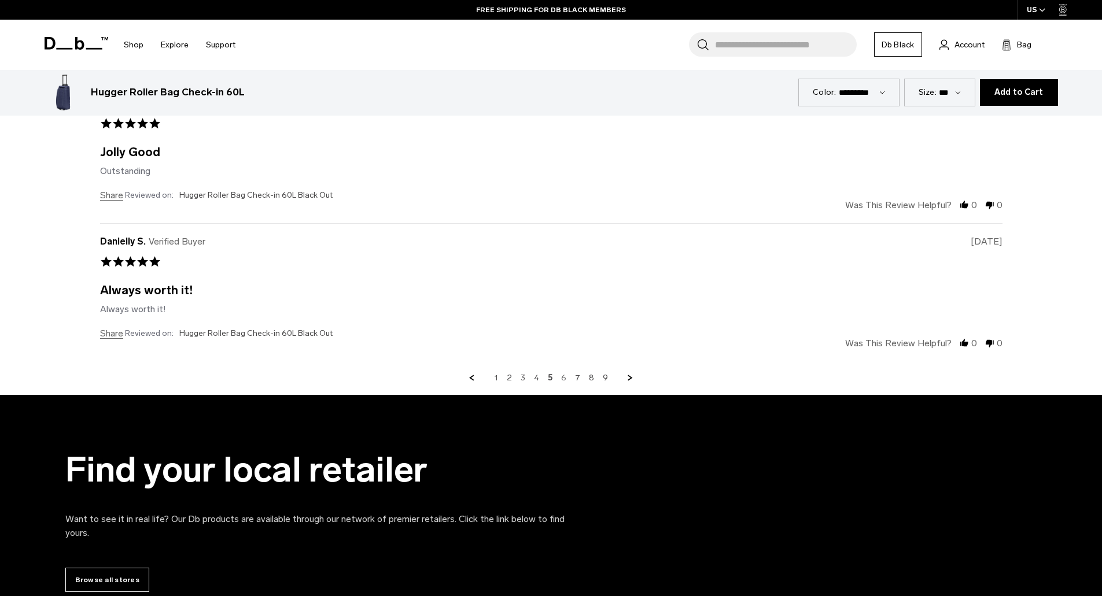
click at [564, 378] on link "6" at bounding box center [563, 378] width 5 height 10
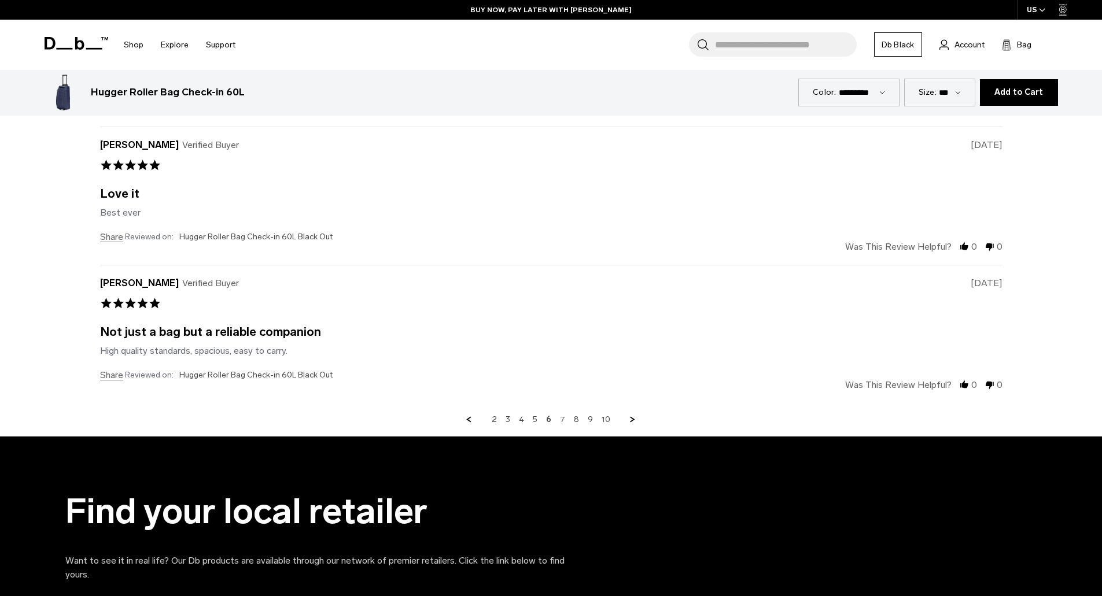
click at [563, 416] on link "7" at bounding box center [562, 420] width 5 height 10
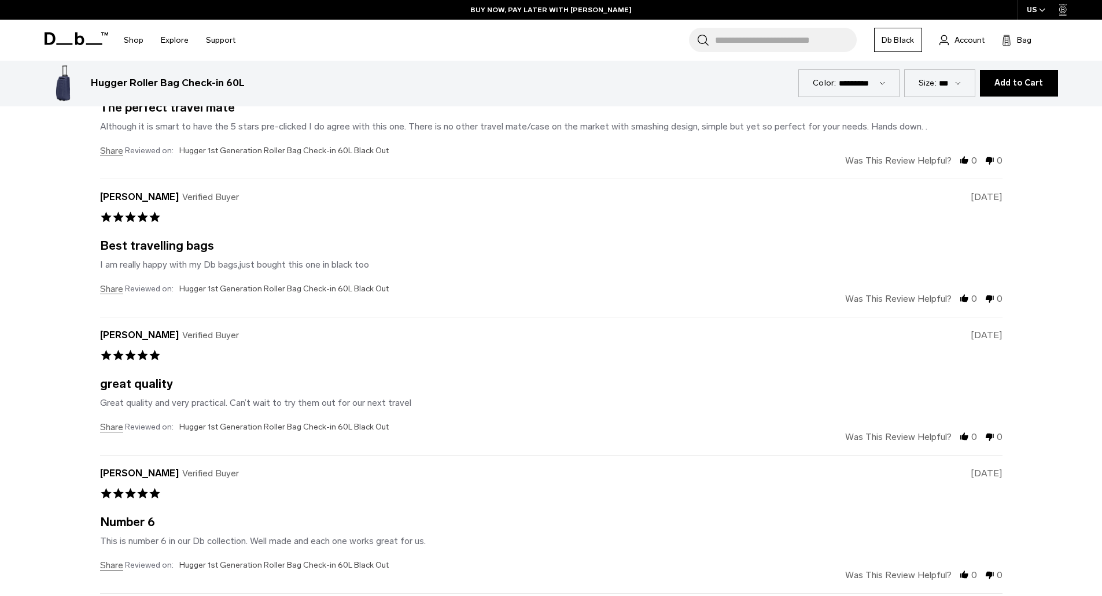
scroll to position [3290, 0]
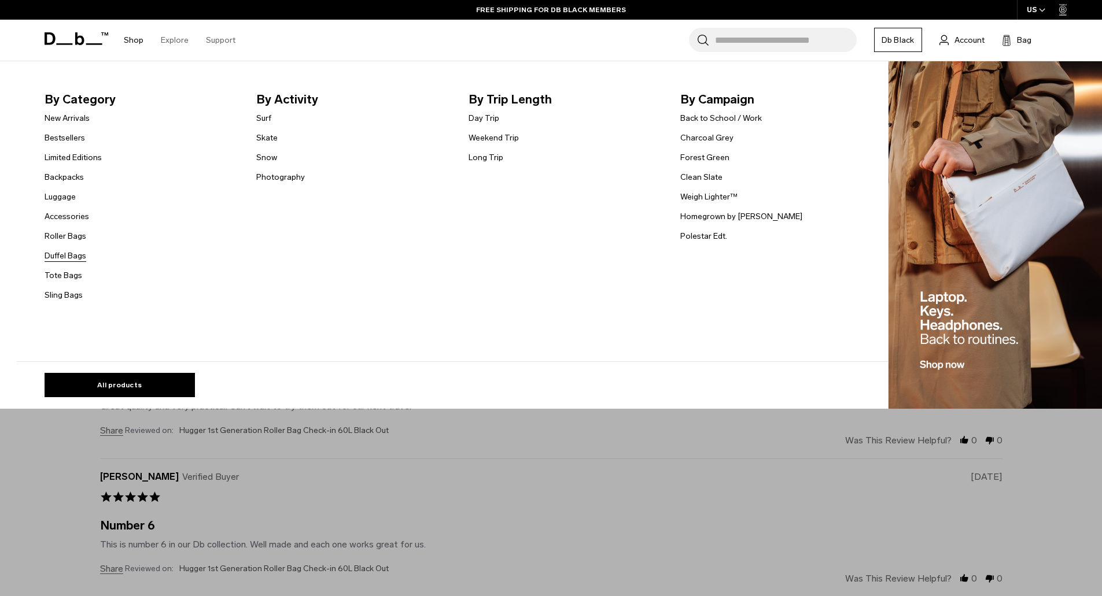
click at [76, 256] on link "Duffel Bags" at bounding box center [66, 256] width 42 height 12
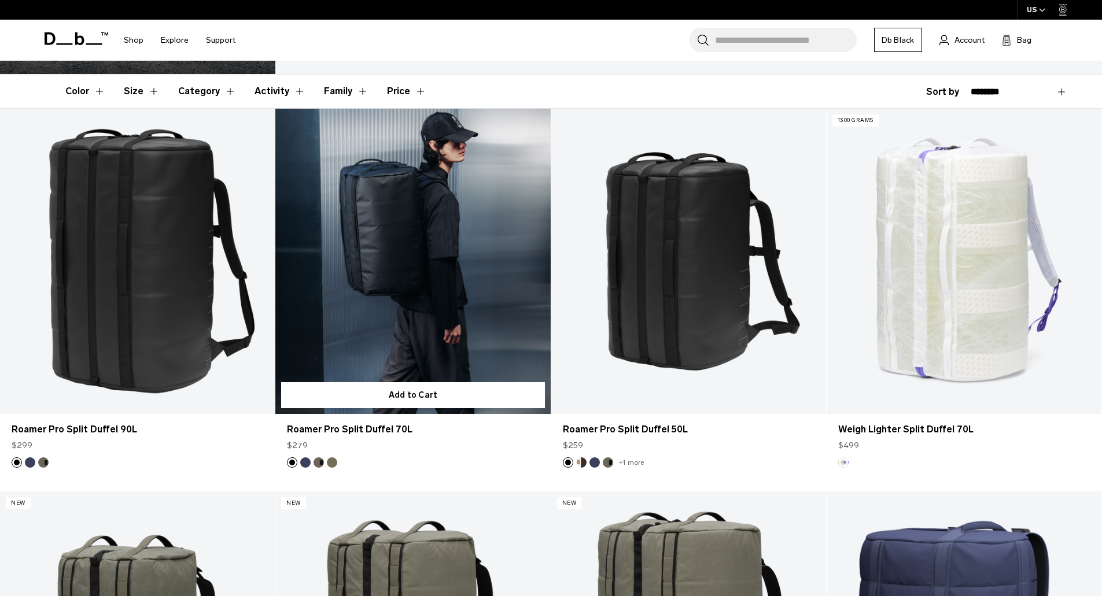
click at [373, 244] on link "Roamer Pro Split Duffel 70L" at bounding box center [412, 261] width 275 height 305
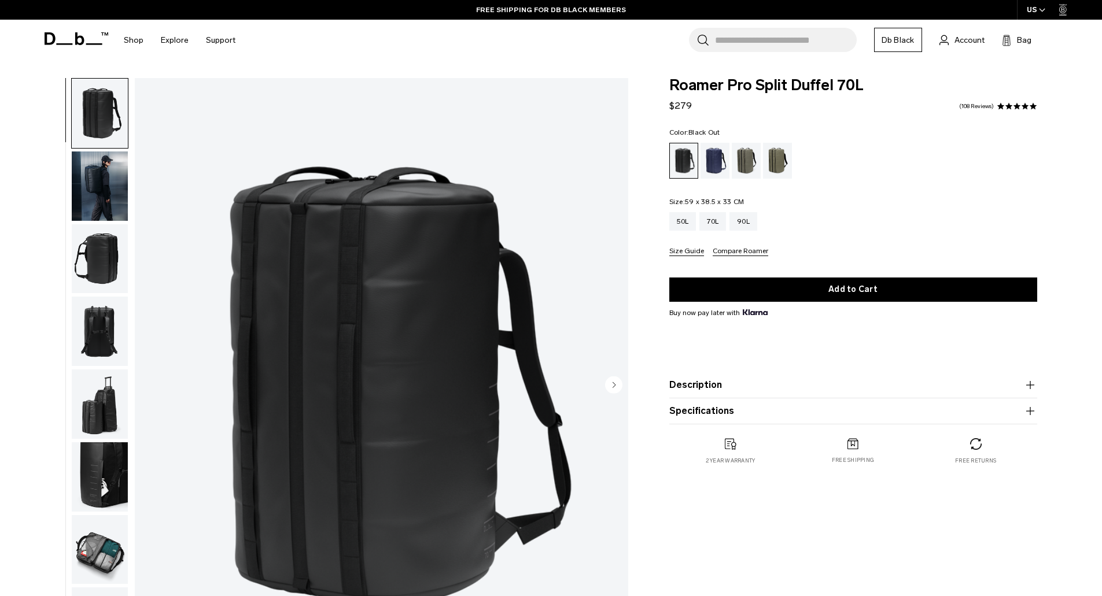
click at [1033, 387] on icon "button" at bounding box center [1030, 385] width 14 height 14
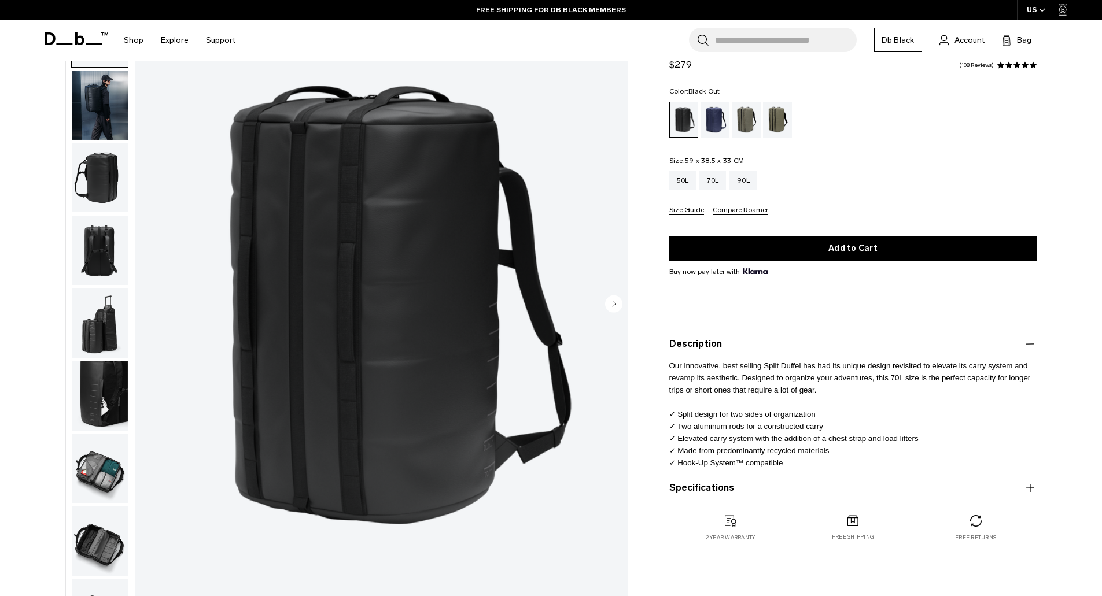
scroll to position [116, 0]
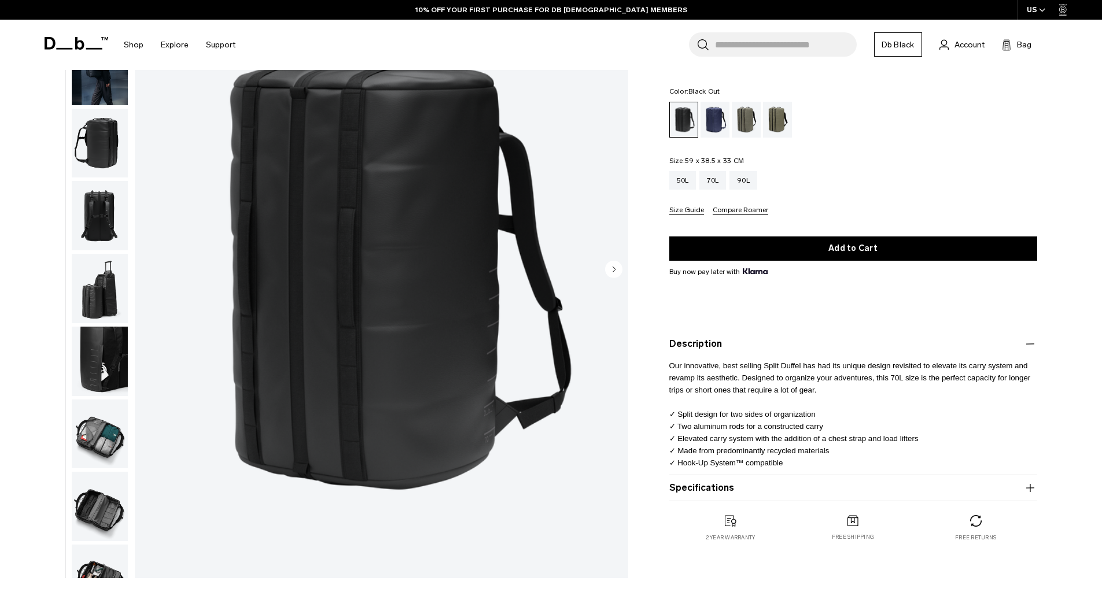
click at [1029, 489] on icon "button" at bounding box center [1030, 488] width 14 height 14
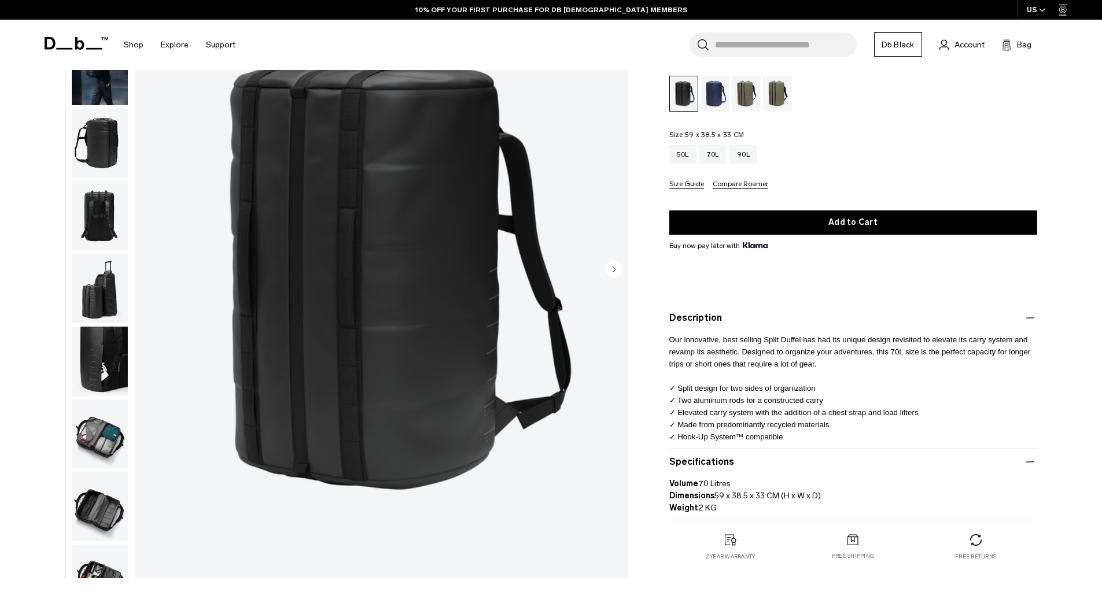
click at [610, 271] on circle "Next slide" at bounding box center [613, 268] width 17 height 17
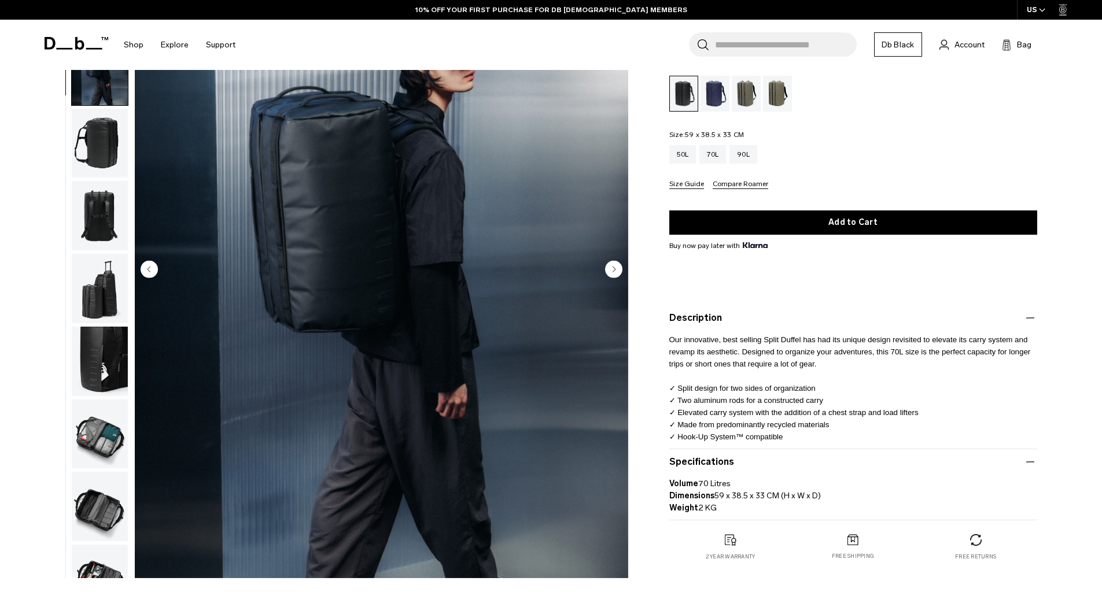
scroll to position [36, 0]
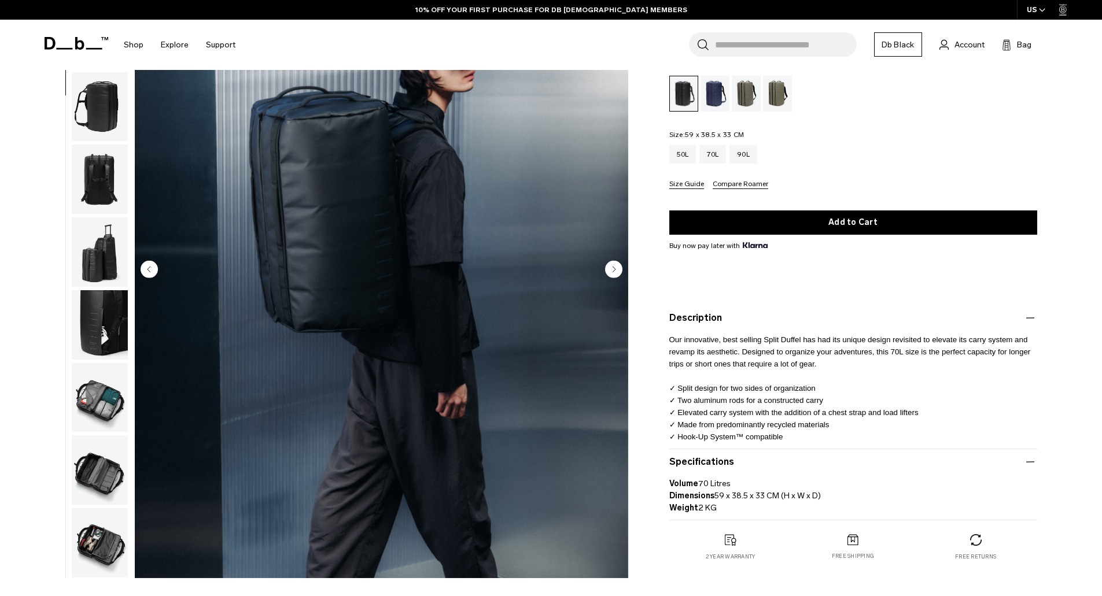
click at [610, 271] on circle "Next slide" at bounding box center [613, 268] width 17 height 17
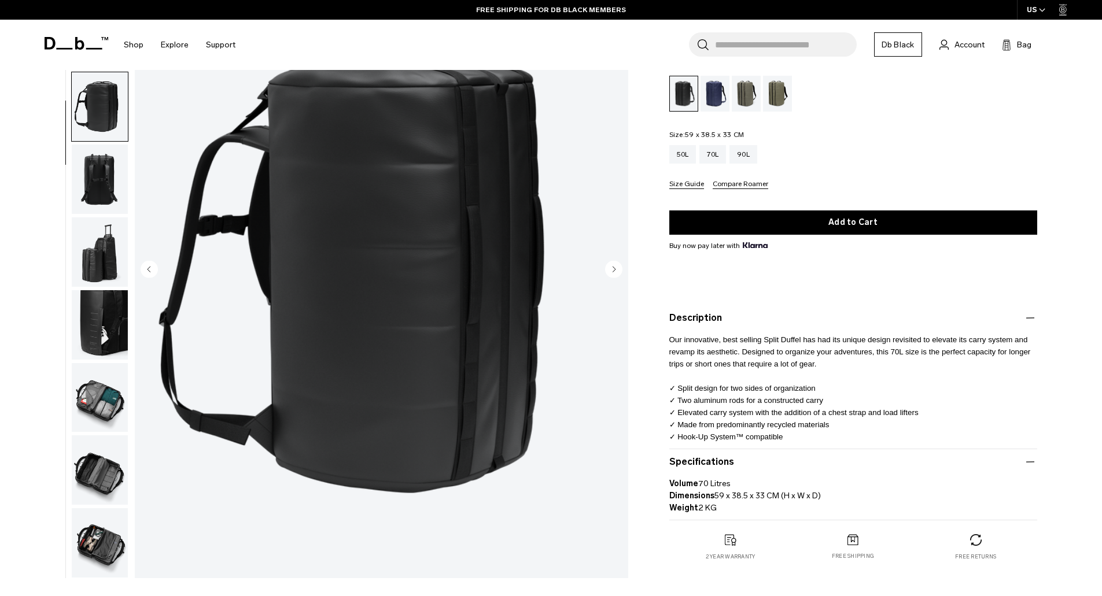
click at [610, 271] on circle "Next slide" at bounding box center [613, 268] width 17 height 17
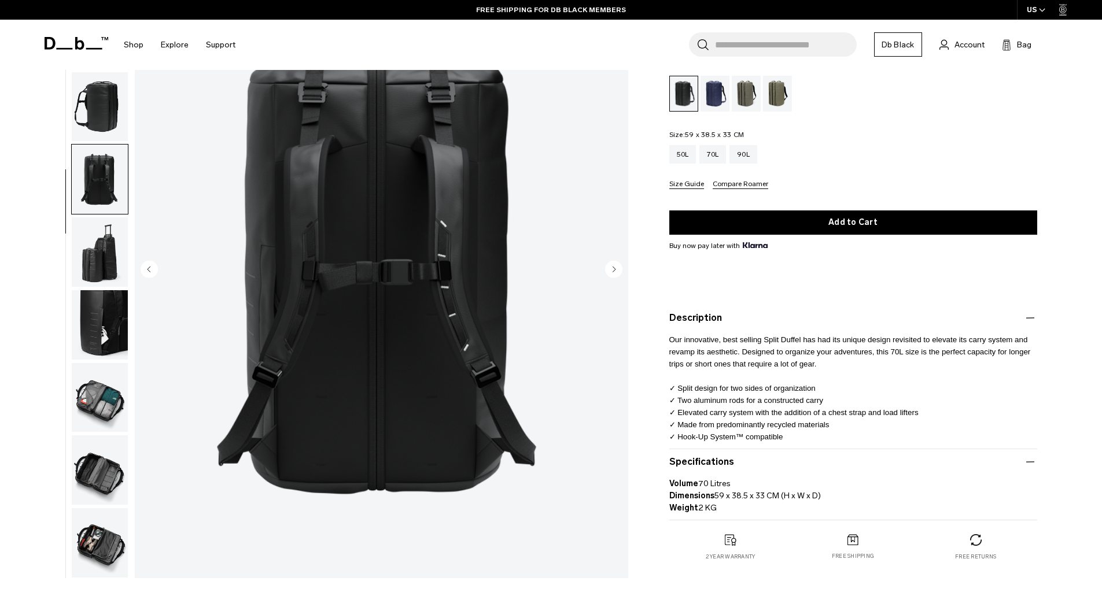
click at [610, 271] on circle "Next slide" at bounding box center [613, 268] width 17 height 17
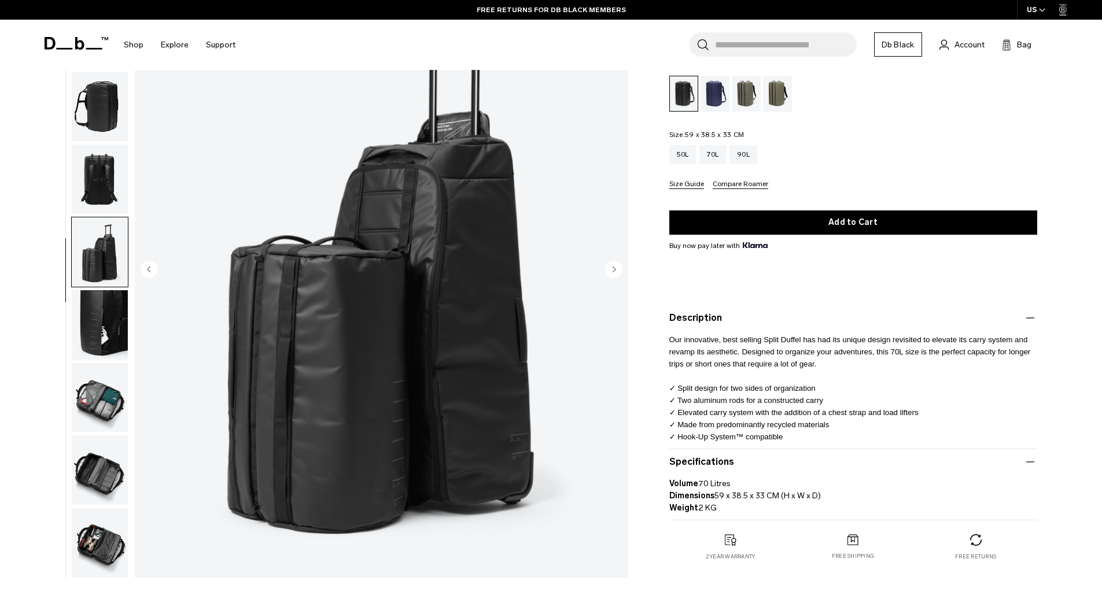
click at [610, 271] on circle "Next slide" at bounding box center [613, 268] width 17 height 17
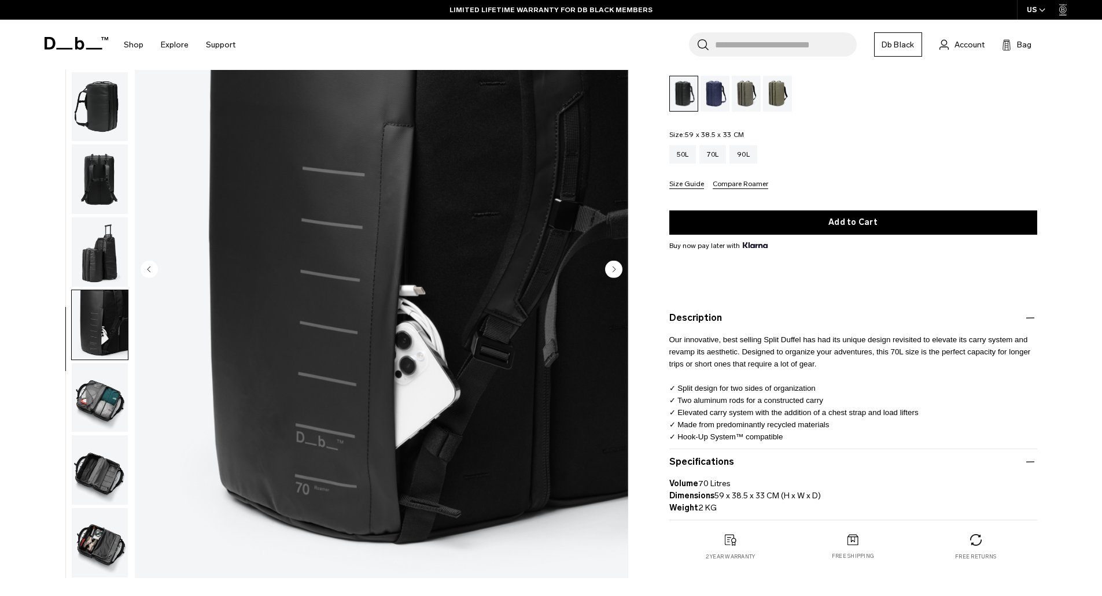
click at [610, 271] on circle "Next slide" at bounding box center [613, 268] width 17 height 17
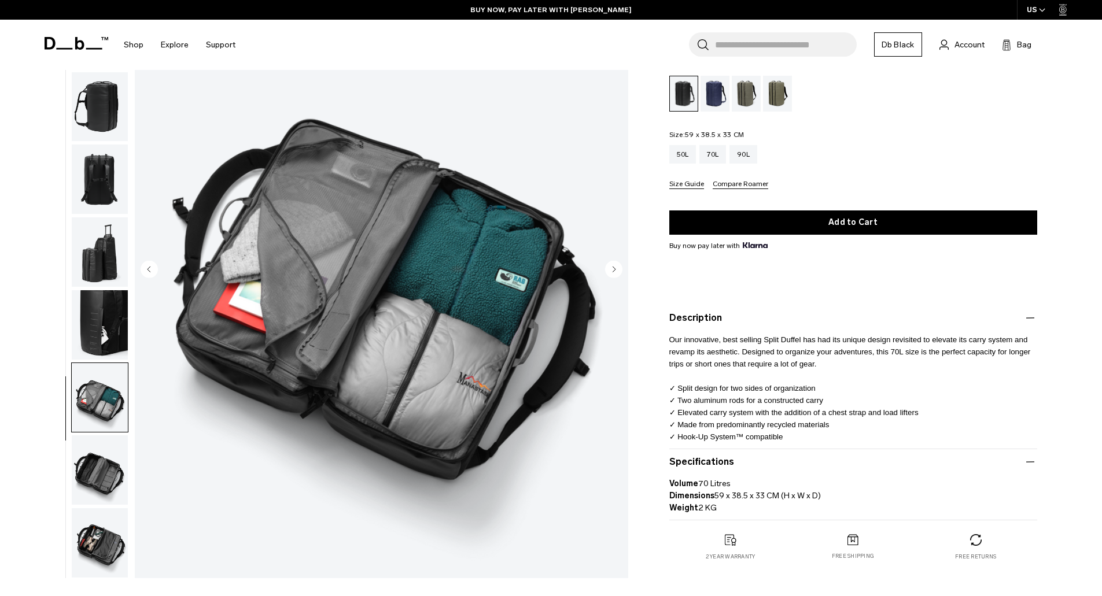
click at [610, 271] on circle "Next slide" at bounding box center [613, 268] width 17 height 17
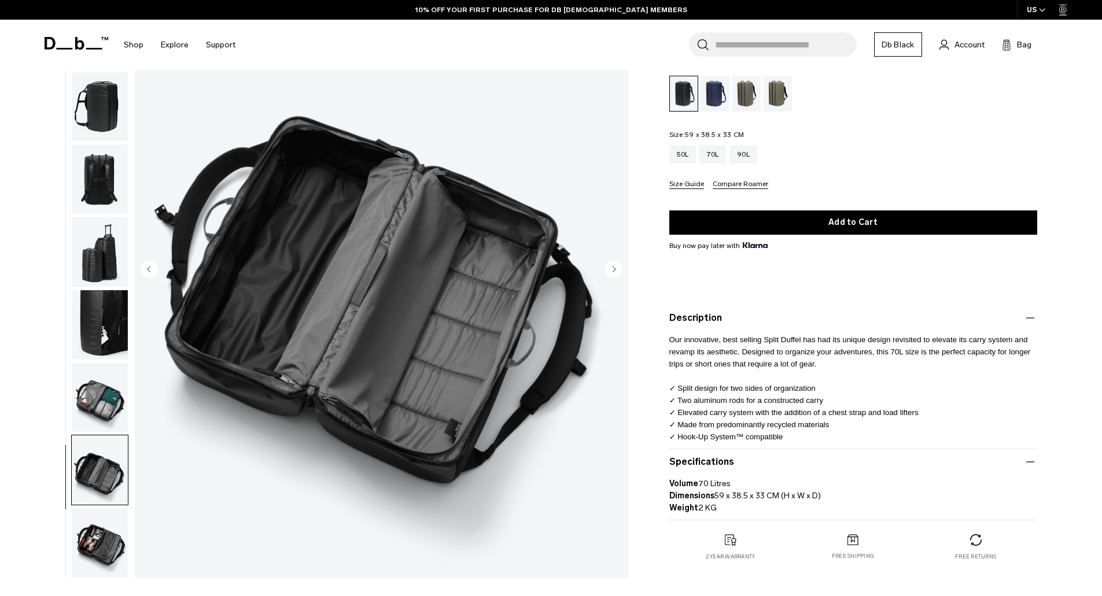
click at [610, 271] on circle "Next slide" at bounding box center [613, 268] width 17 height 17
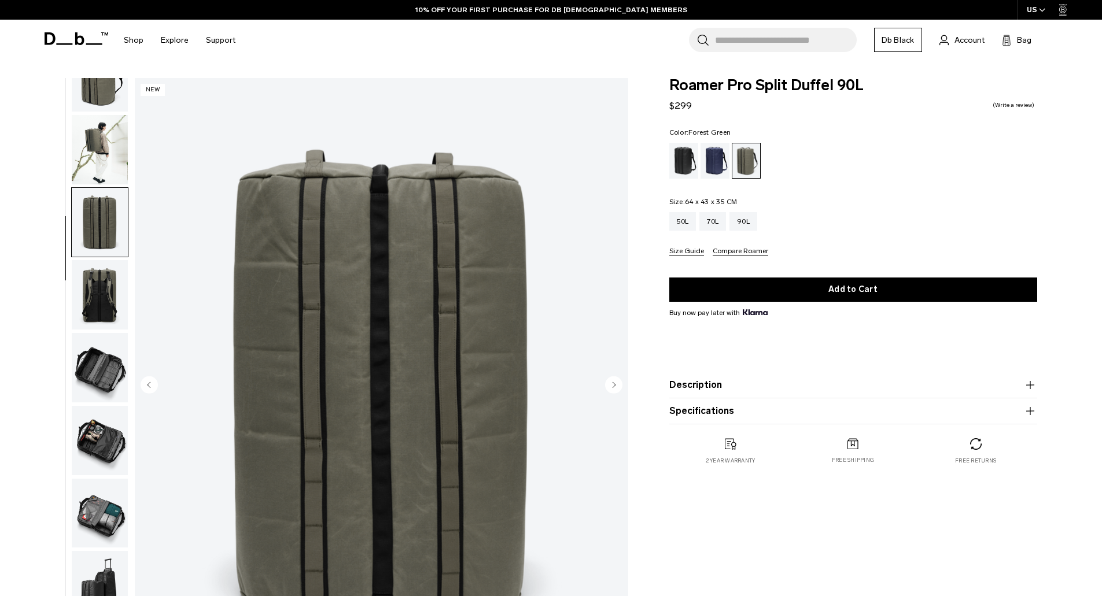
click at [613, 385] on icon "Next slide" at bounding box center [614, 384] width 3 height 5
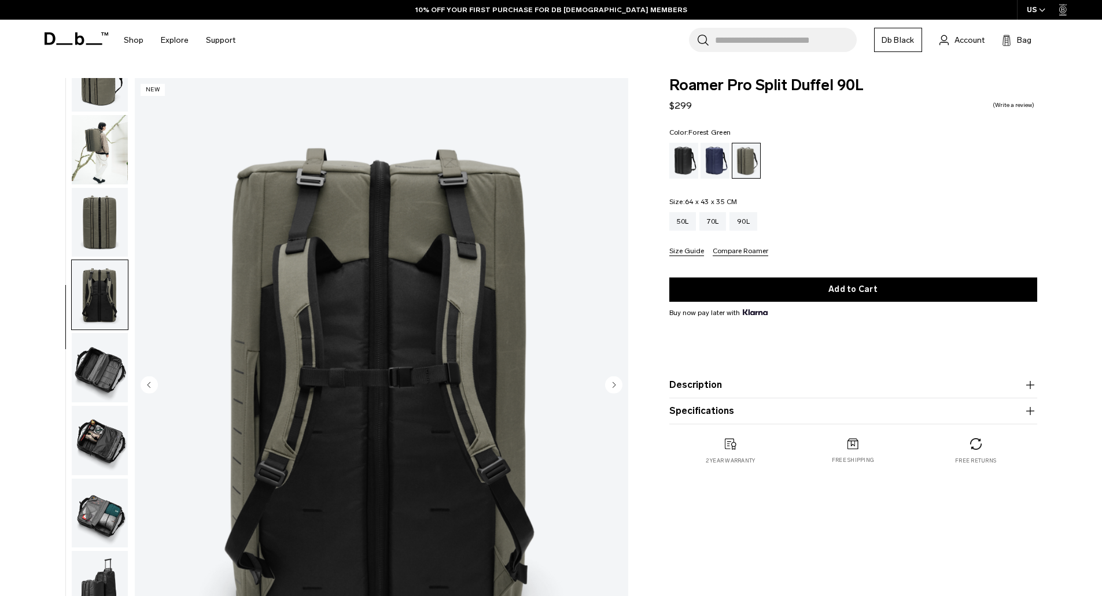
click at [613, 385] on icon "Next slide" at bounding box center [614, 384] width 3 height 5
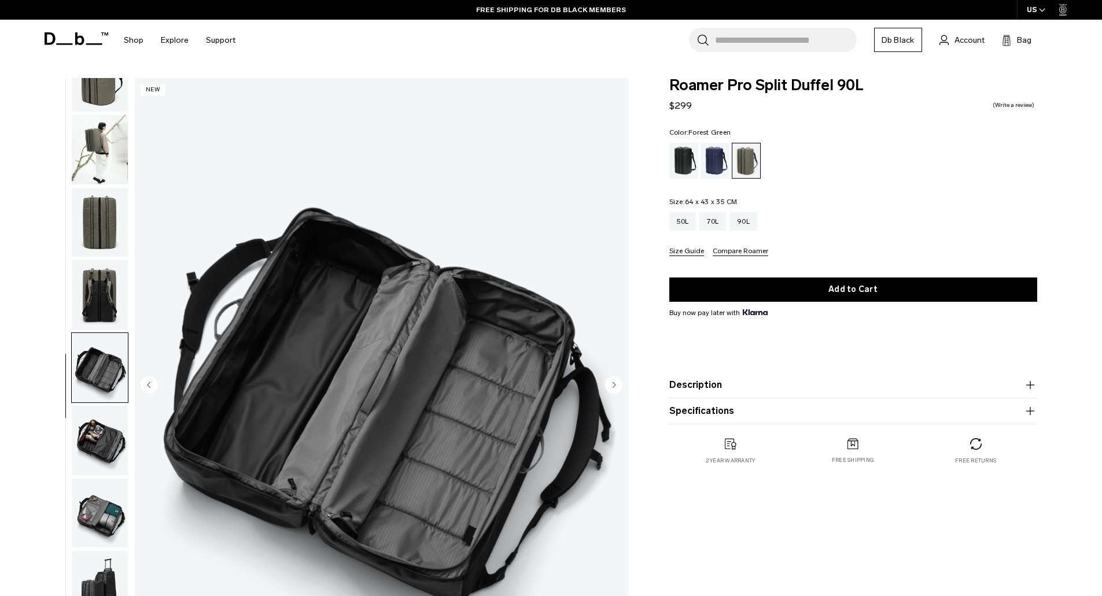
click at [613, 385] on icon "Next slide" at bounding box center [614, 384] width 3 height 5
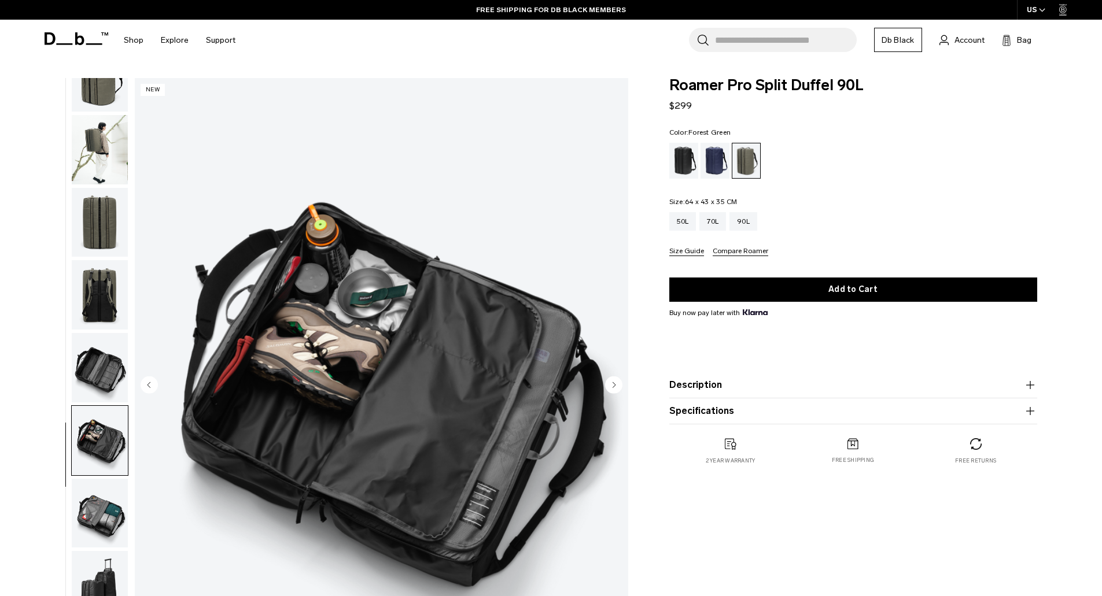
click at [613, 385] on icon "Next slide" at bounding box center [614, 384] width 3 height 5
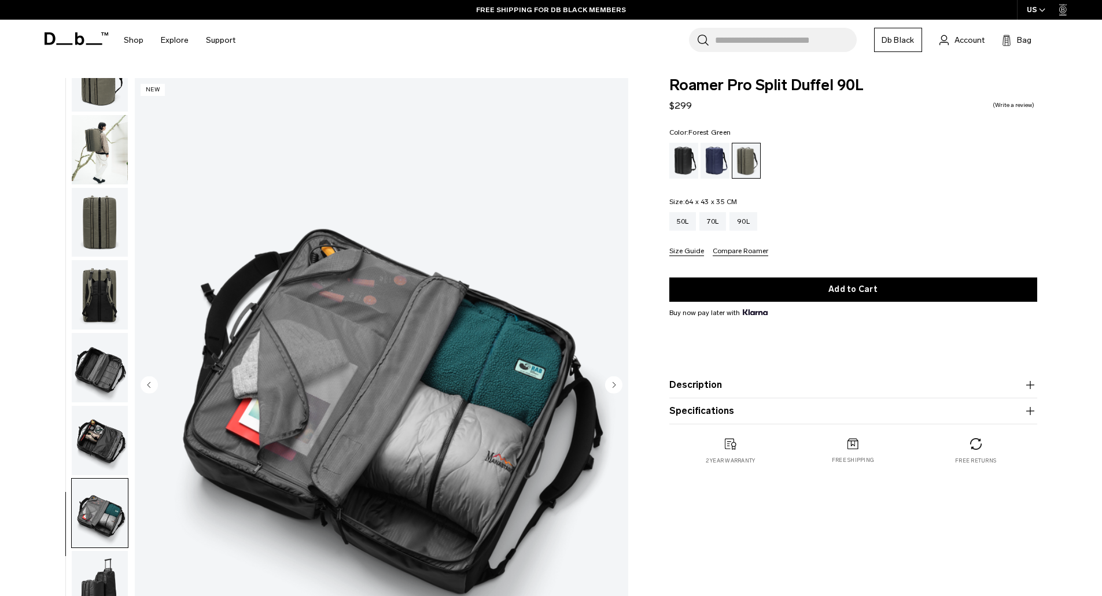
click at [613, 385] on icon "Next slide" at bounding box center [614, 384] width 3 height 5
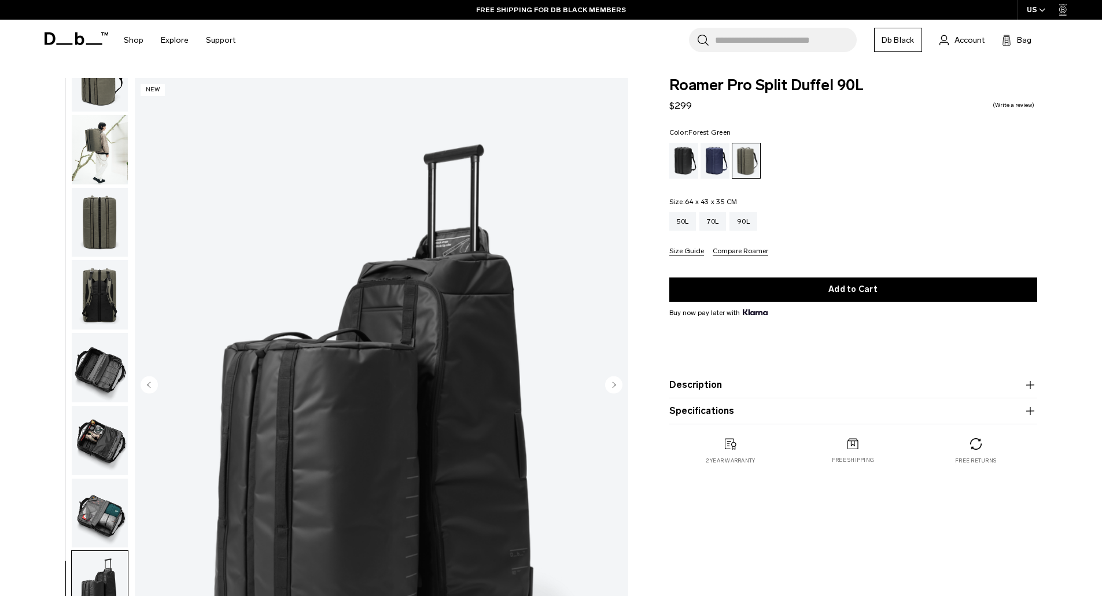
click at [613, 385] on icon "Next slide" at bounding box center [614, 384] width 3 height 5
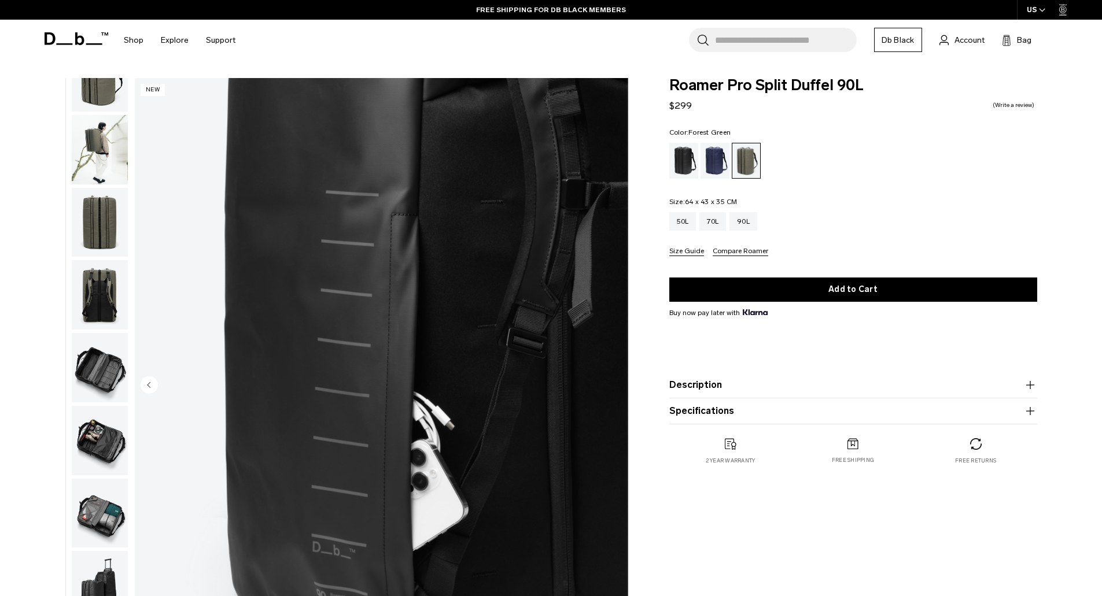
click at [613, 385] on img "9 / 9" at bounding box center [381, 386] width 493 height 616
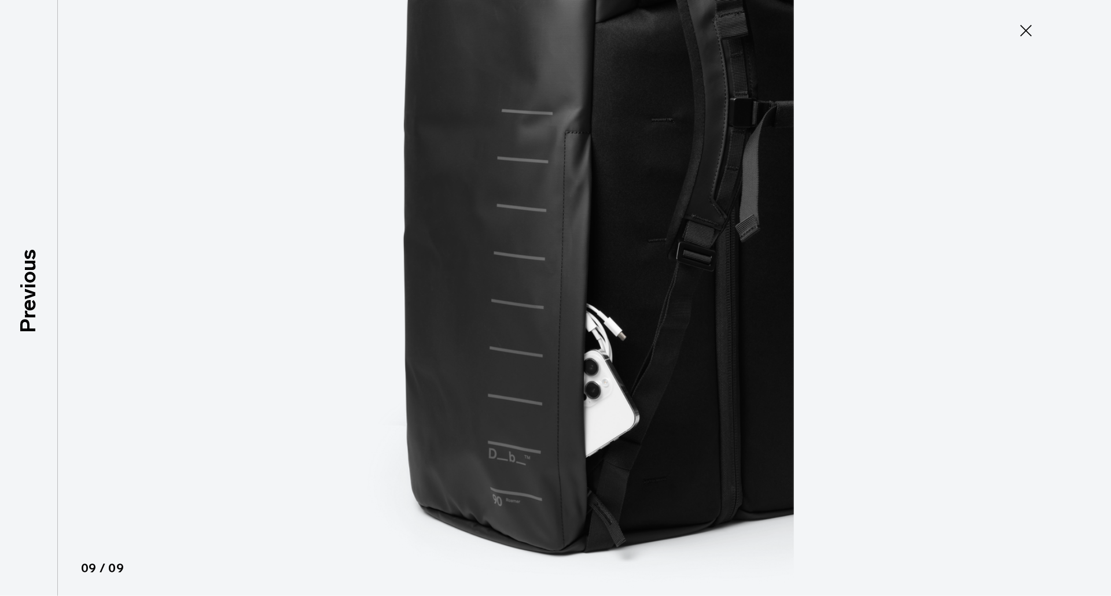
click at [1026, 30] on icon at bounding box center [1026, 31] width 12 height 12
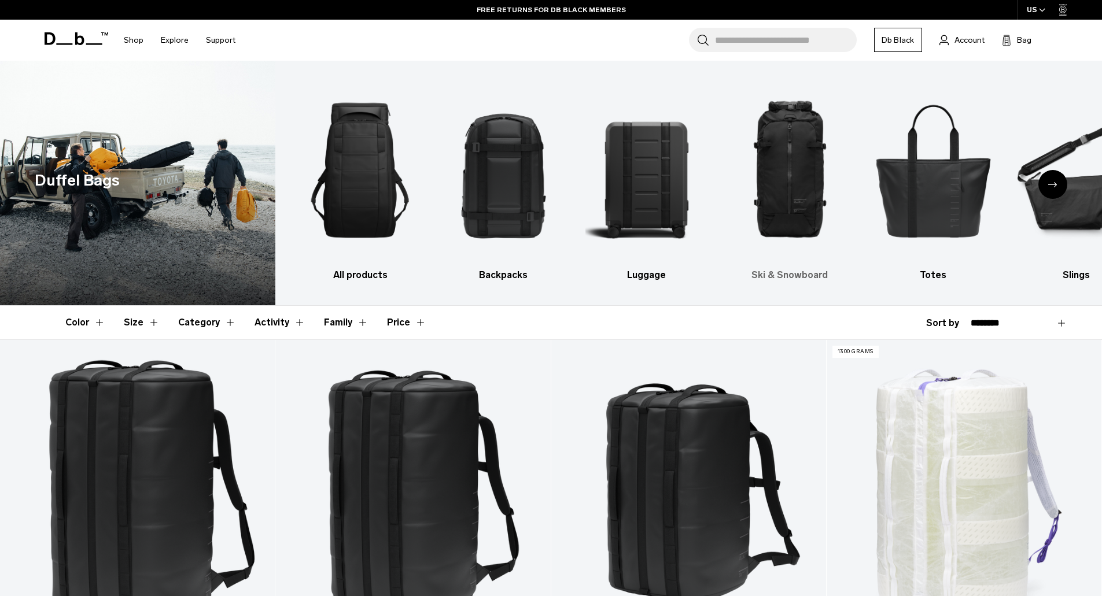
click at [803, 168] on img "4 / 10" at bounding box center [789, 170] width 123 height 185
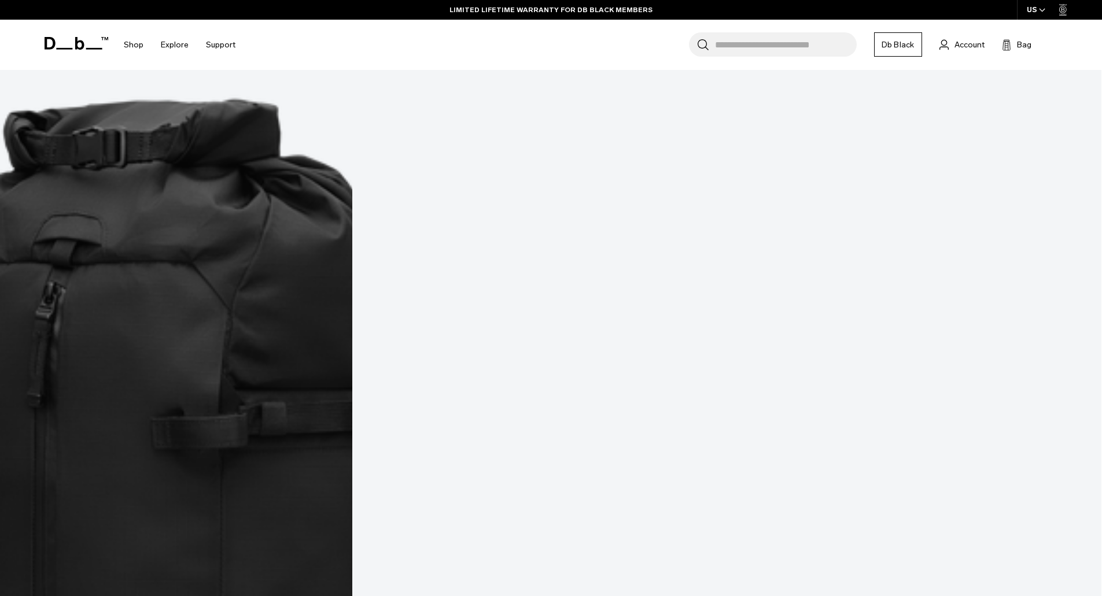
scroll to position [3066, 0]
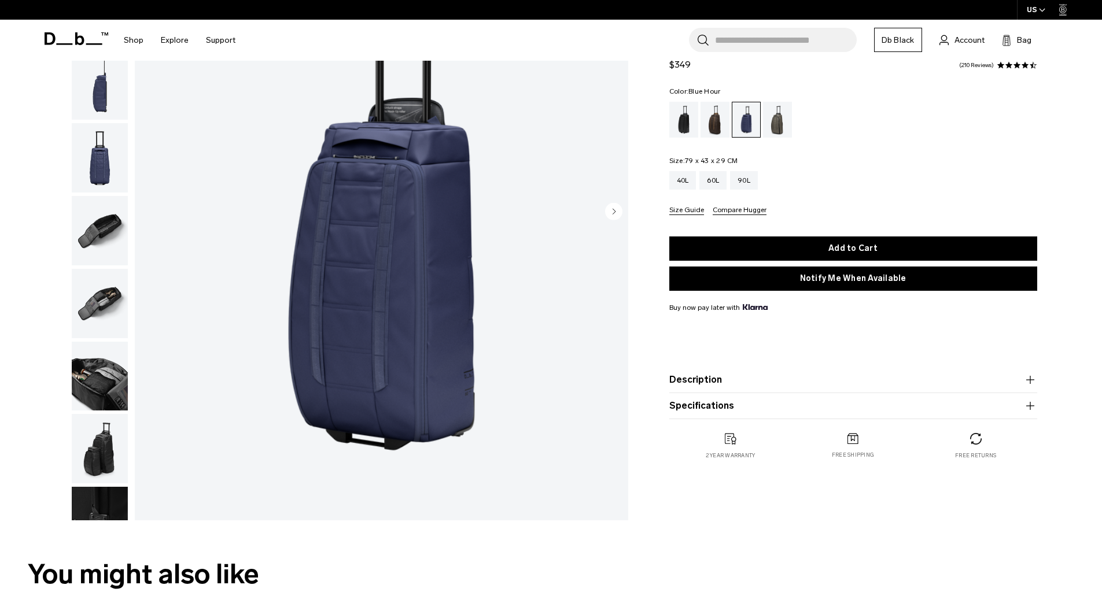
click at [611, 213] on circle "button" at bounding box center [613, 210] width 17 height 17
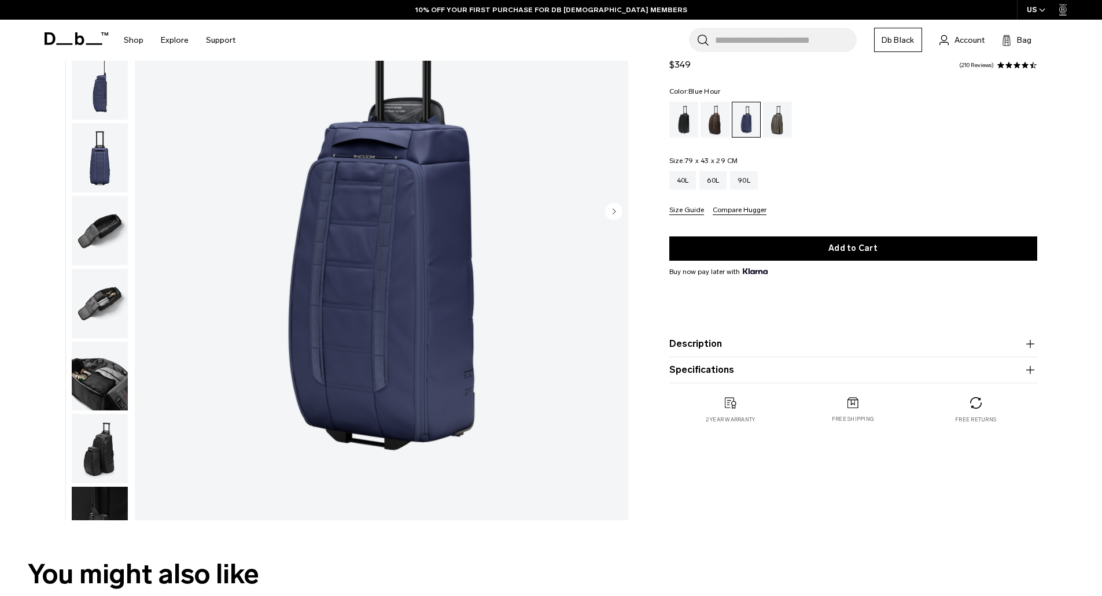
click at [614, 210] on icon "Next slide" at bounding box center [614, 211] width 3 height 5
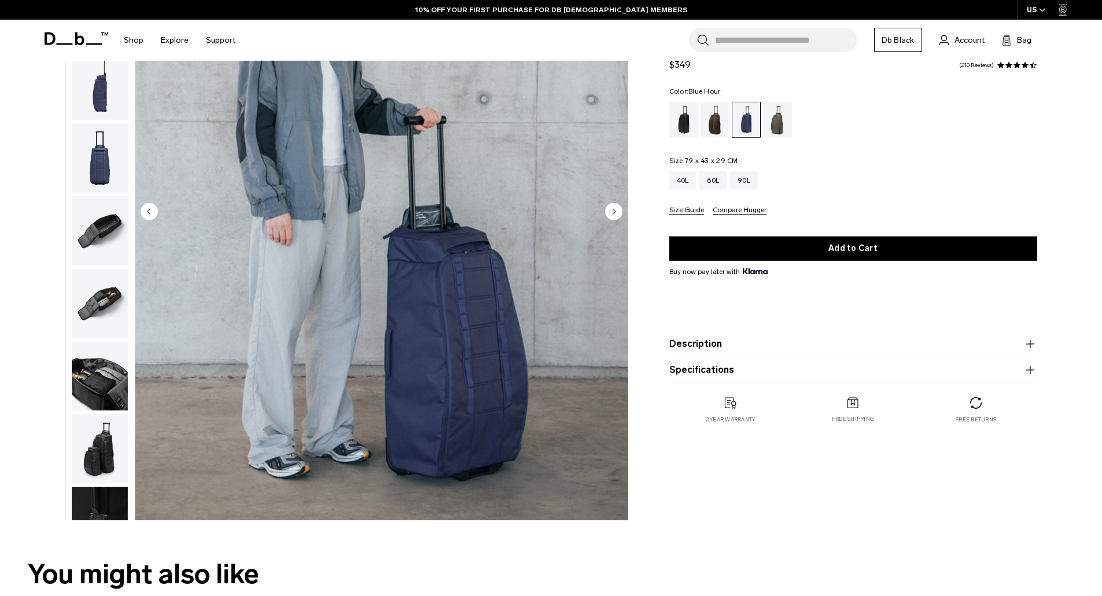
scroll to position [73, 0]
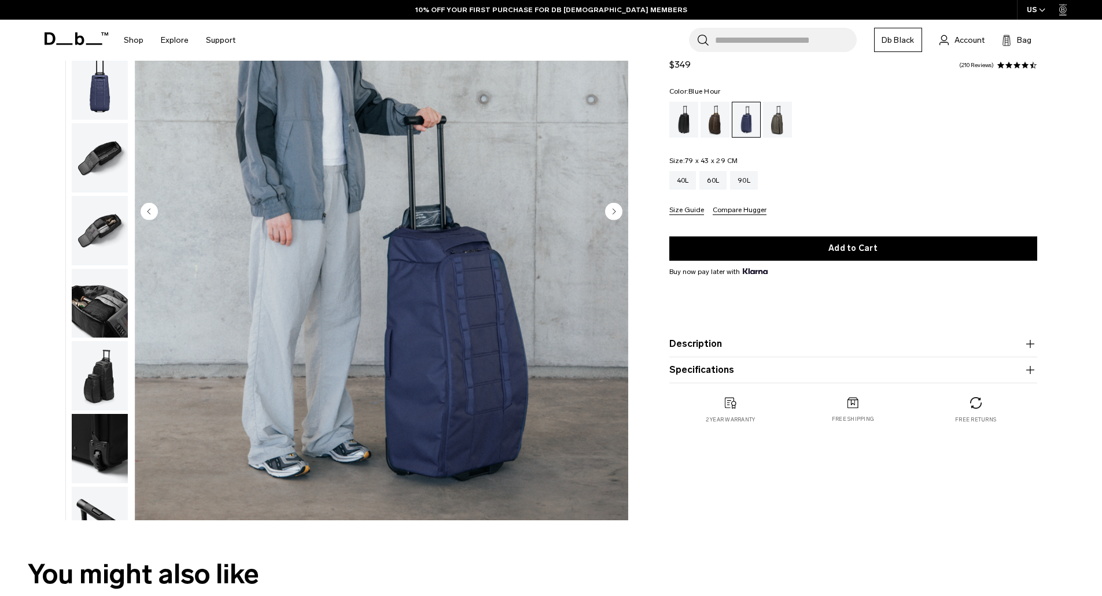
click at [614, 210] on icon "Next slide" at bounding box center [614, 211] width 3 height 5
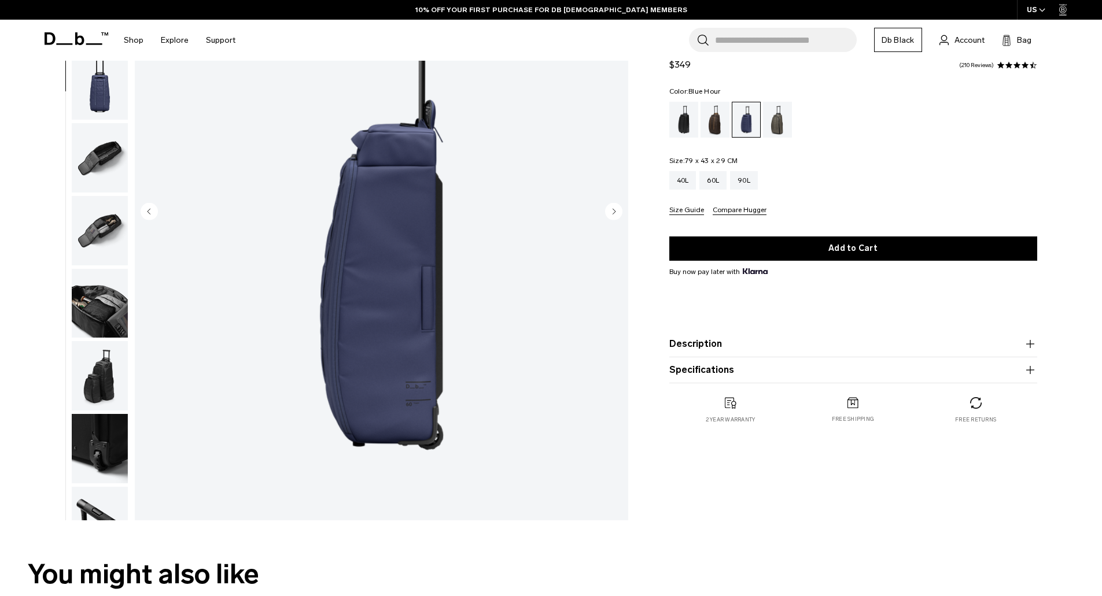
scroll to position [109, 0]
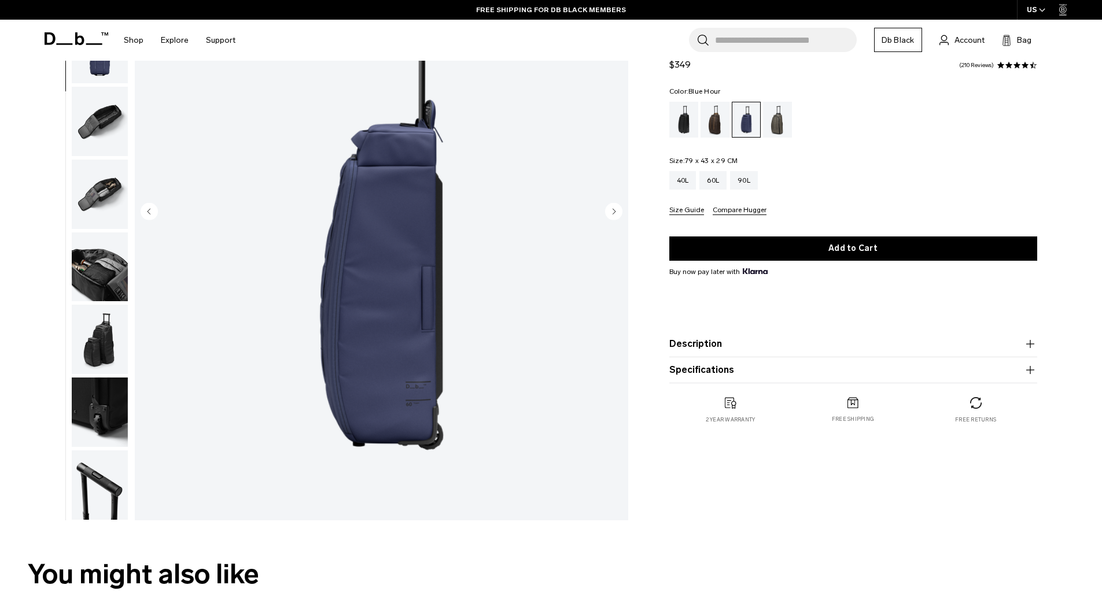
click at [614, 210] on icon "Next slide" at bounding box center [614, 211] width 3 height 5
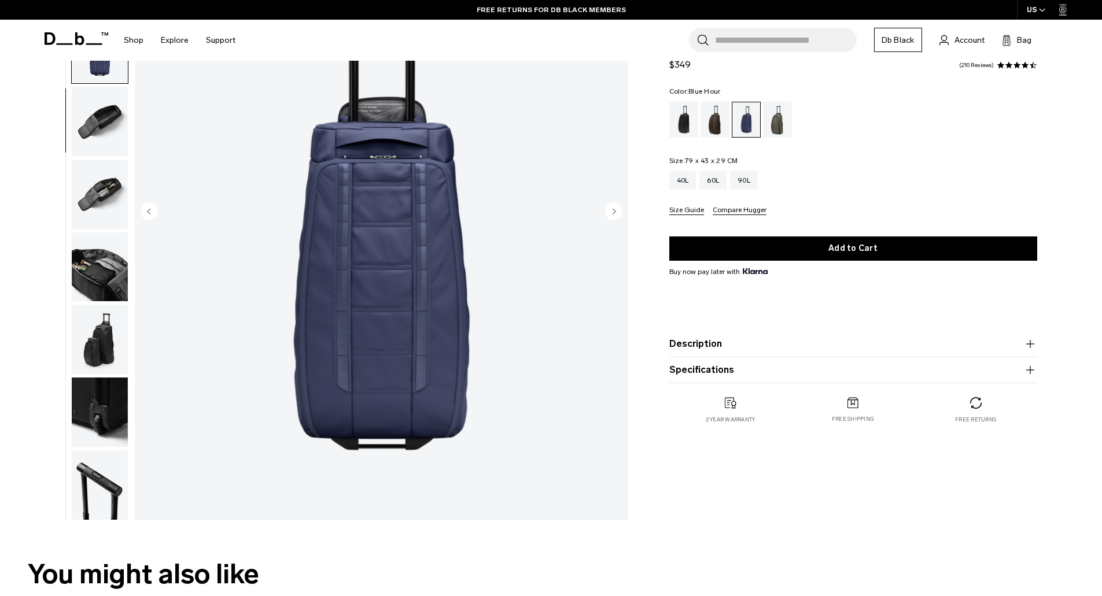
click at [614, 210] on icon "Next slide" at bounding box center [614, 211] width 3 height 5
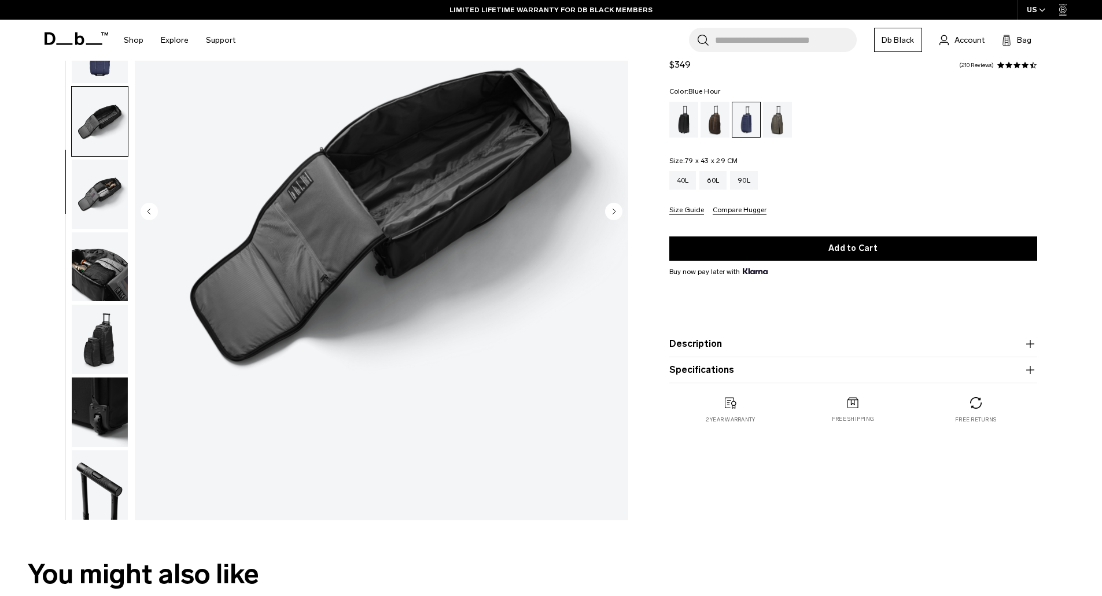
click at [318, 204] on img "5 / 10" at bounding box center [381, 213] width 493 height 616
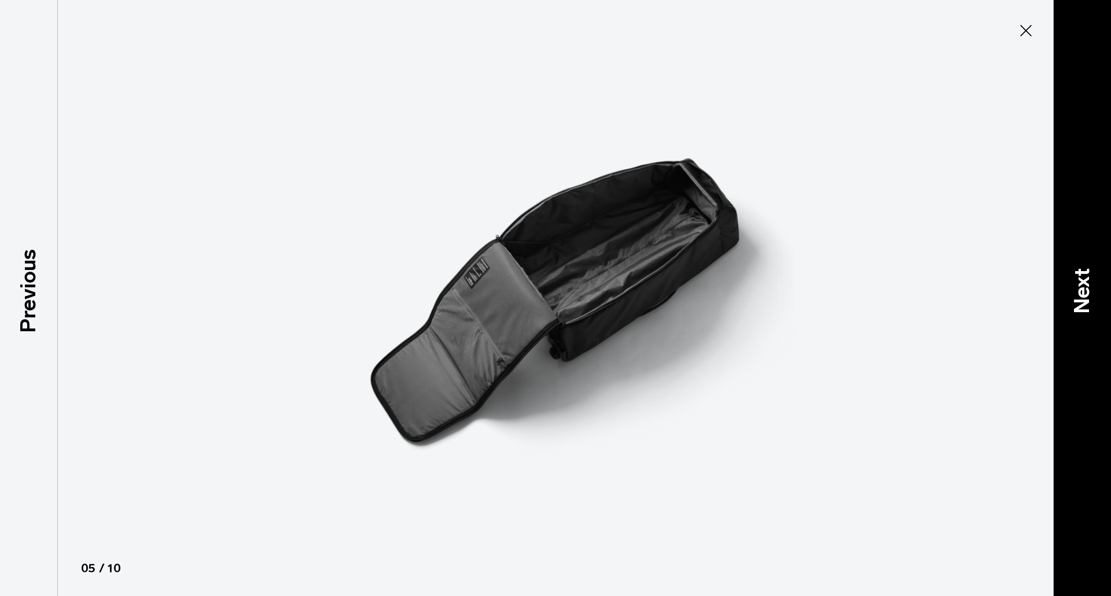
click at [1089, 294] on p "Next" at bounding box center [1081, 291] width 31 height 46
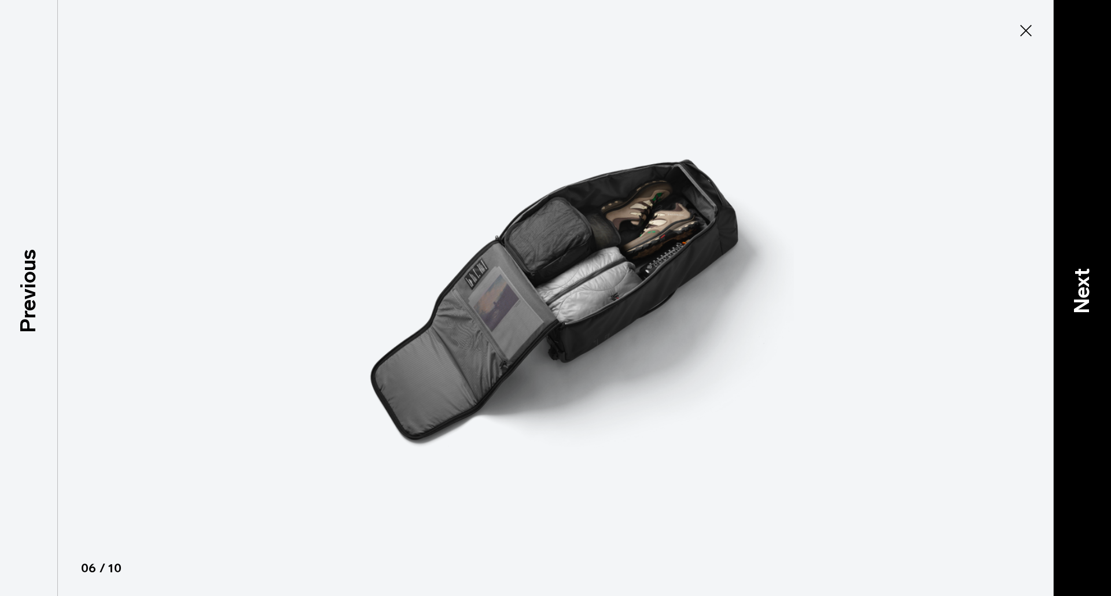
click at [1089, 294] on p "Next" at bounding box center [1081, 291] width 31 height 46
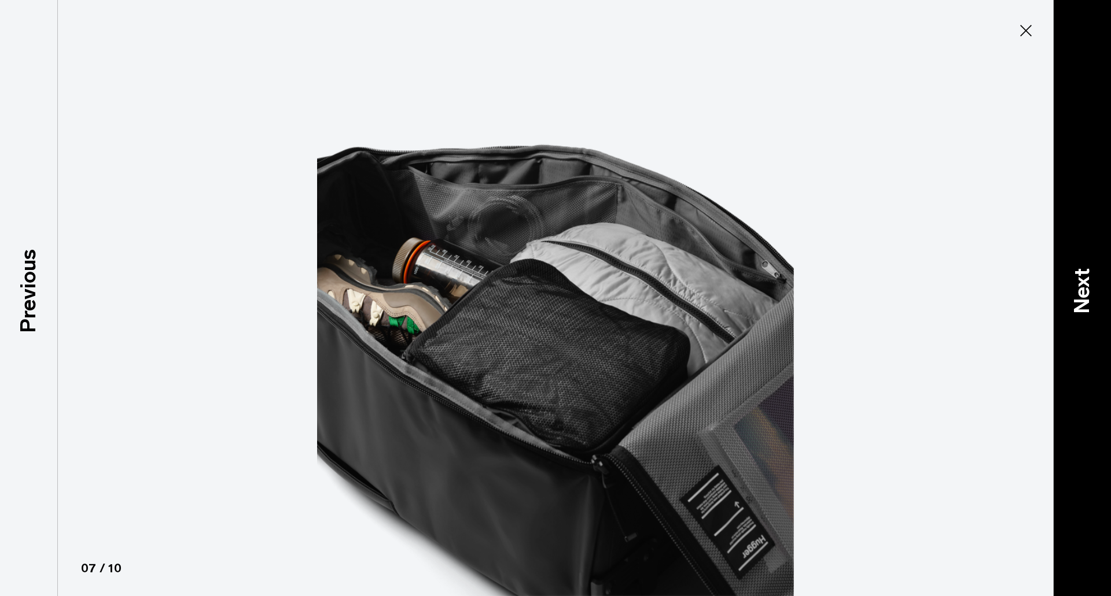
click at [1089, 294] on p "Next" at bounding box center [1081, 291] width 31 height 46
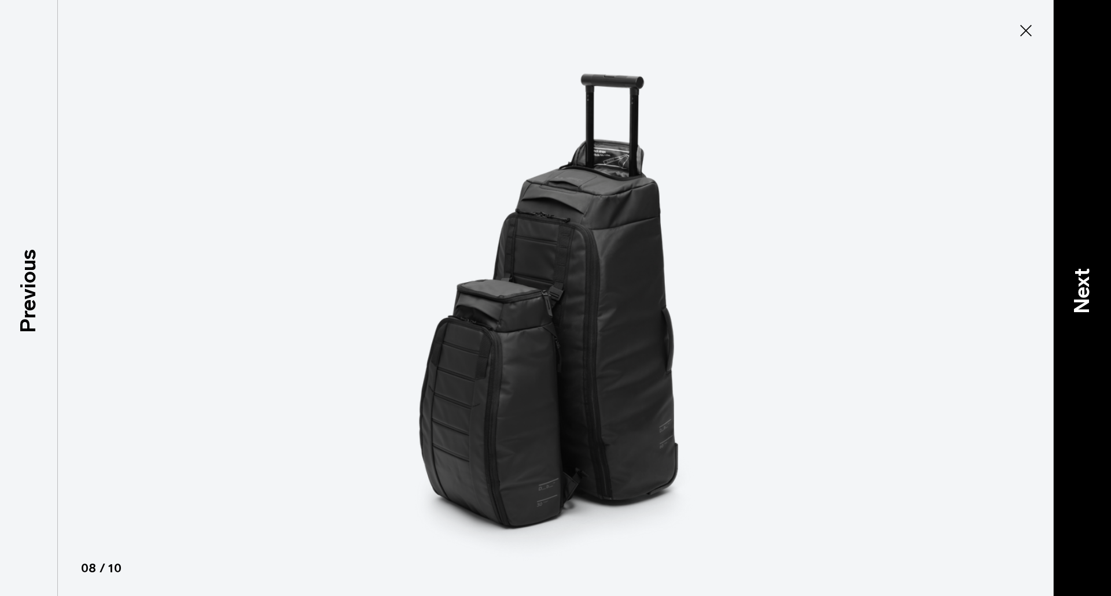
click at [1082, 297] on p "Next" at bounding box center [1081, 291] width 31 height 46
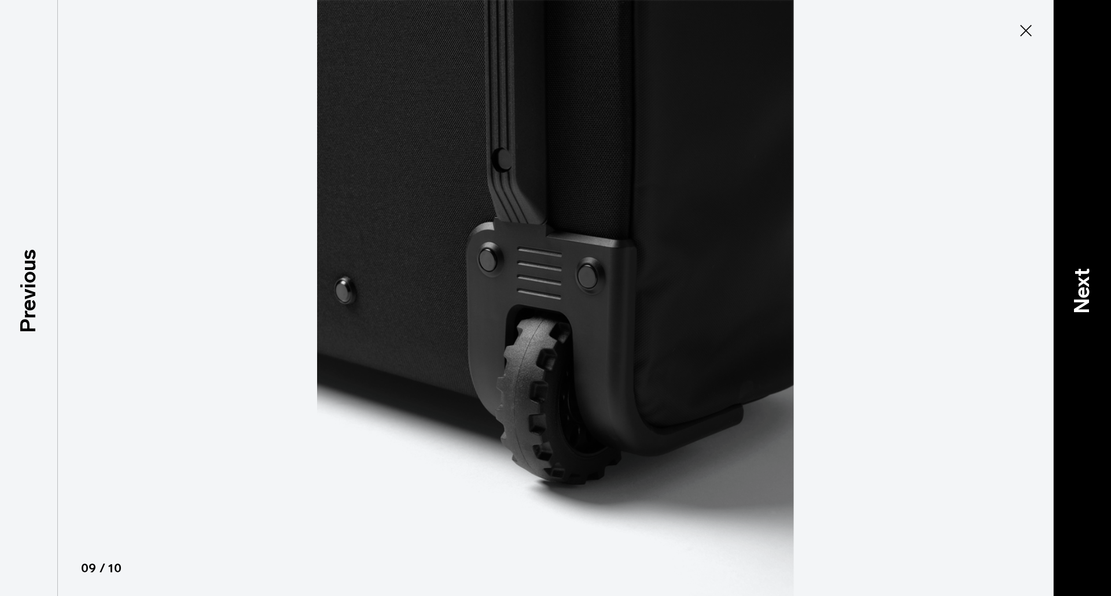
click at [1082, 297] on p "Next" at bounding box center [1081, 291] width 31 height 46
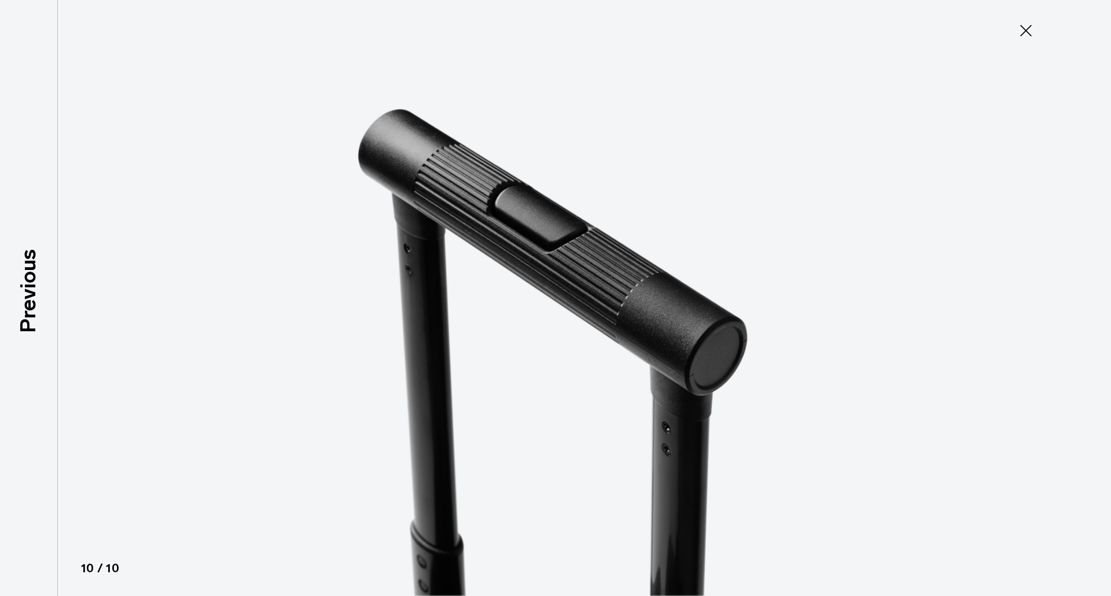
click at [1022, 29] on icon at bounding box center [1025, 30] width 19 height 19
